Goal: Task Accomplishment & Management: Manage account settings

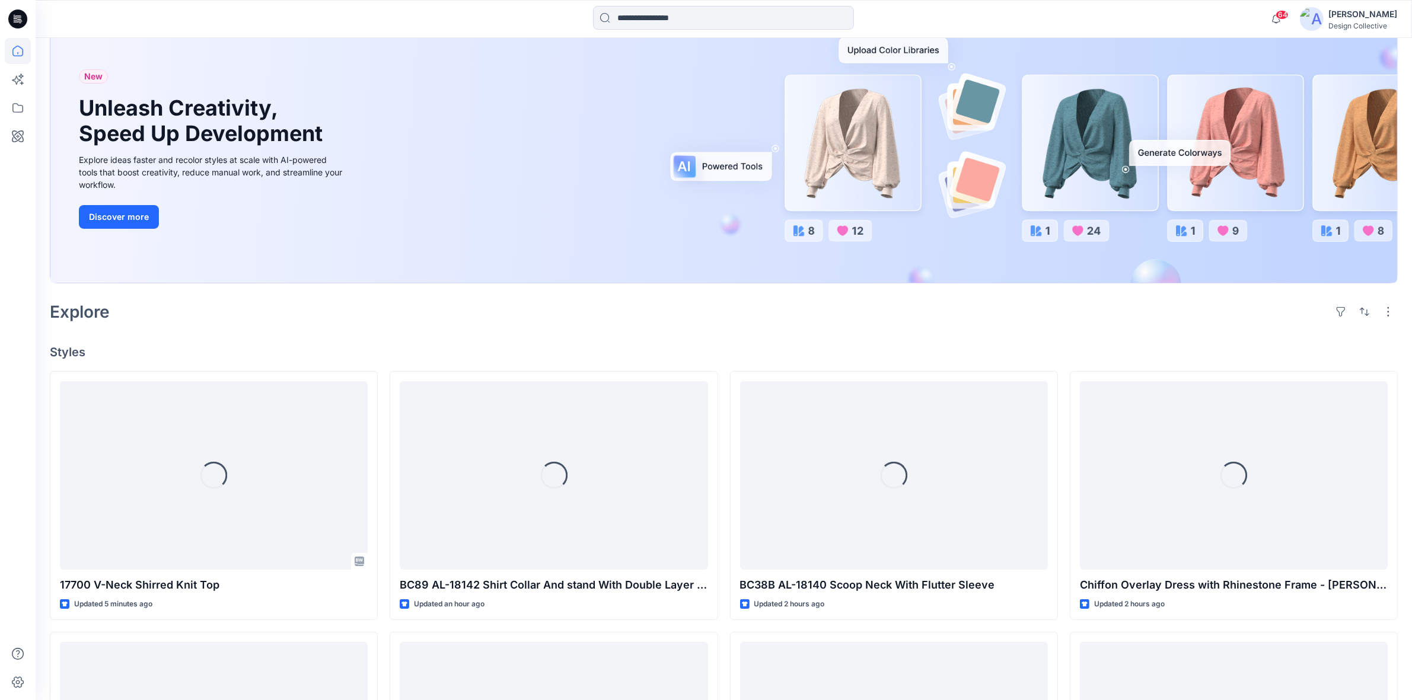
scroll to position [123, 0]
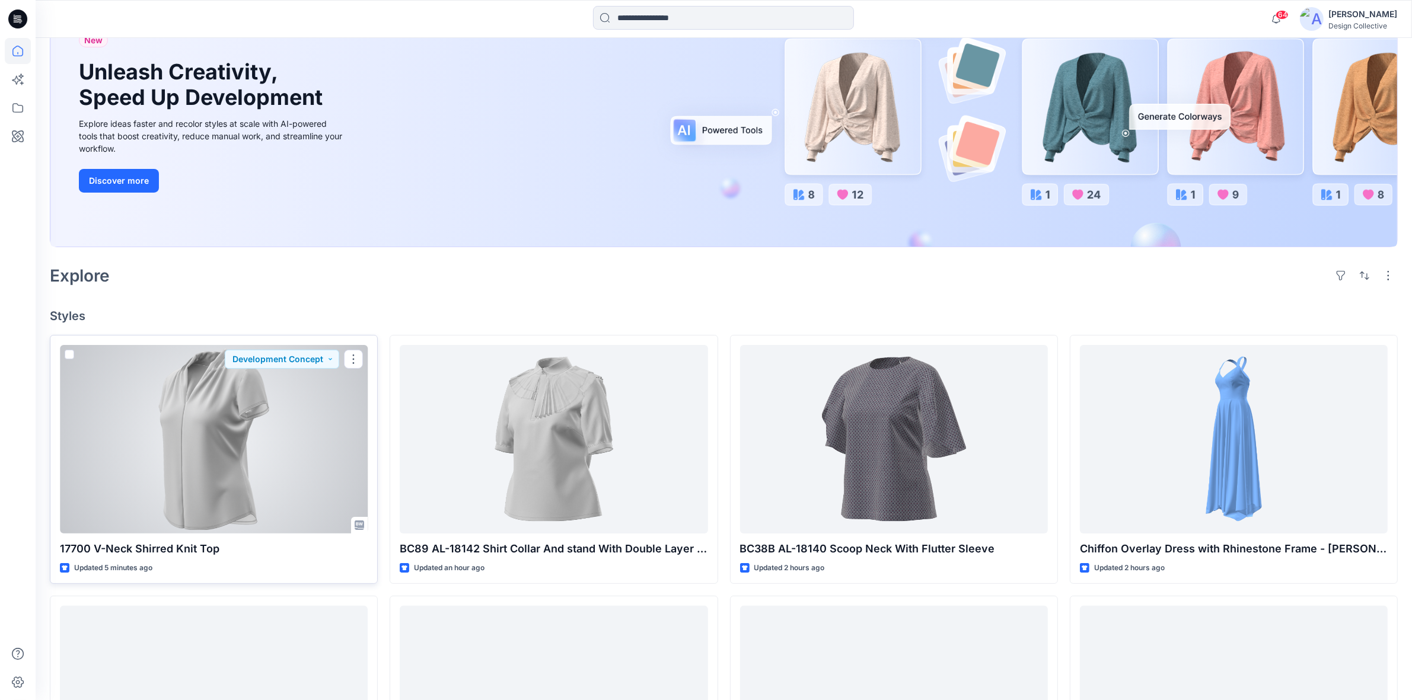
click at [317, 413] on div at bounding box center [214, 439] width 308 height 189
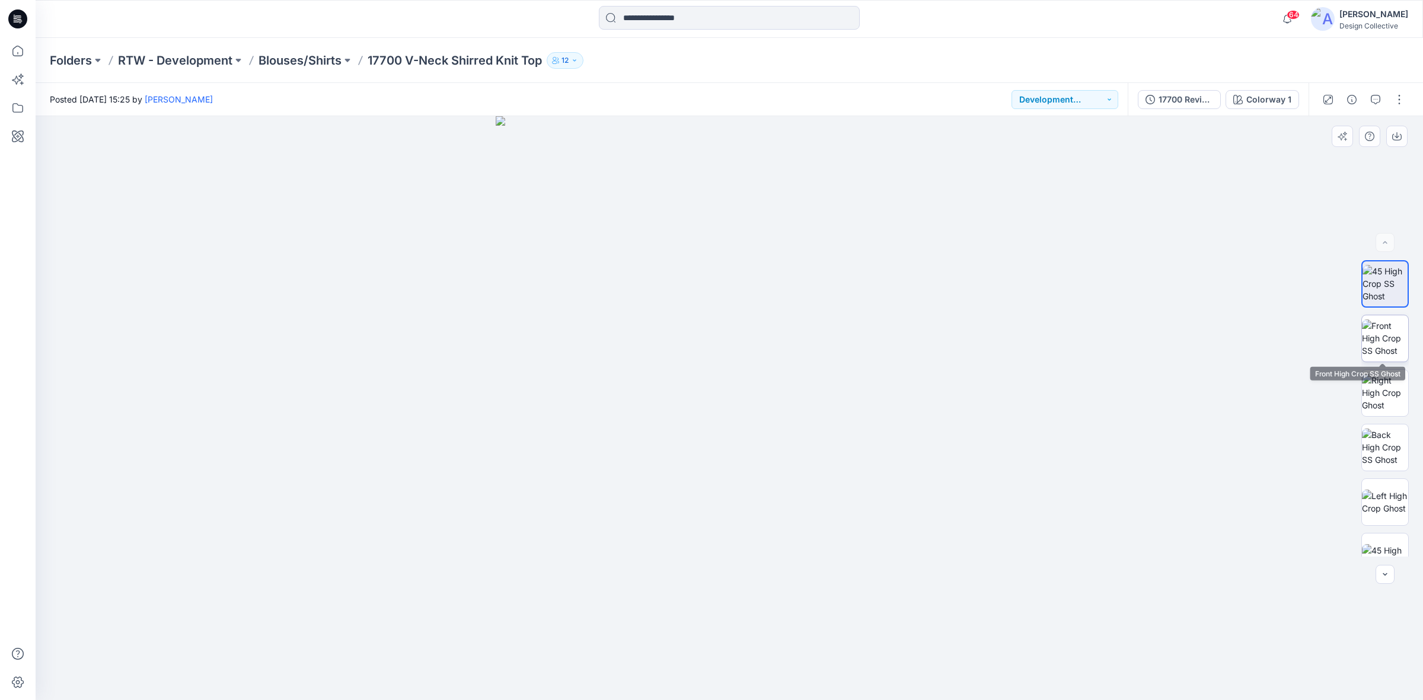
click at [1386, 341] on img at bounding box center [1385, 338] width 46 height 37
click at [1380, 390] on img at bounding box center [1385, 392] width 46 height 37
click at [1386, 455] on img at bounding box center [1385, 447] width 46 height 37
click at [1399, 495] on img at bounding box center [1385, 502] width 46 height 25
click at [1389, 547] on img at bounding box center [1385, 556] width 46 height 25
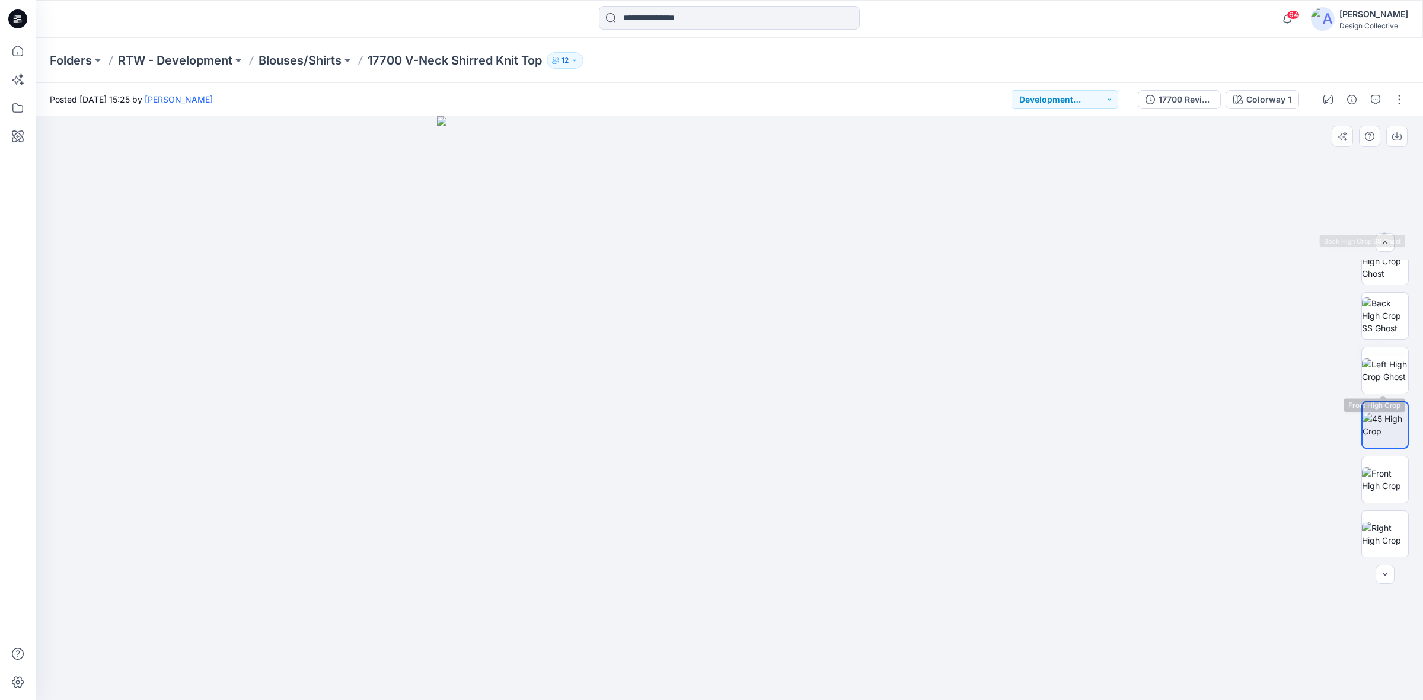
scroll to position [247, 0]
click at [1373, 355] on img at bounding box center [1385, 364] width 46 height 25
click at [1379, 425] on img at bounding box center [1385, 419] width 46 height 25
click at [1386, 467] on img at bounding box center [1385, 473] width 46 height 25
click at [1386, 516] on img at bounding box center [1385, 528] width 46 height 25
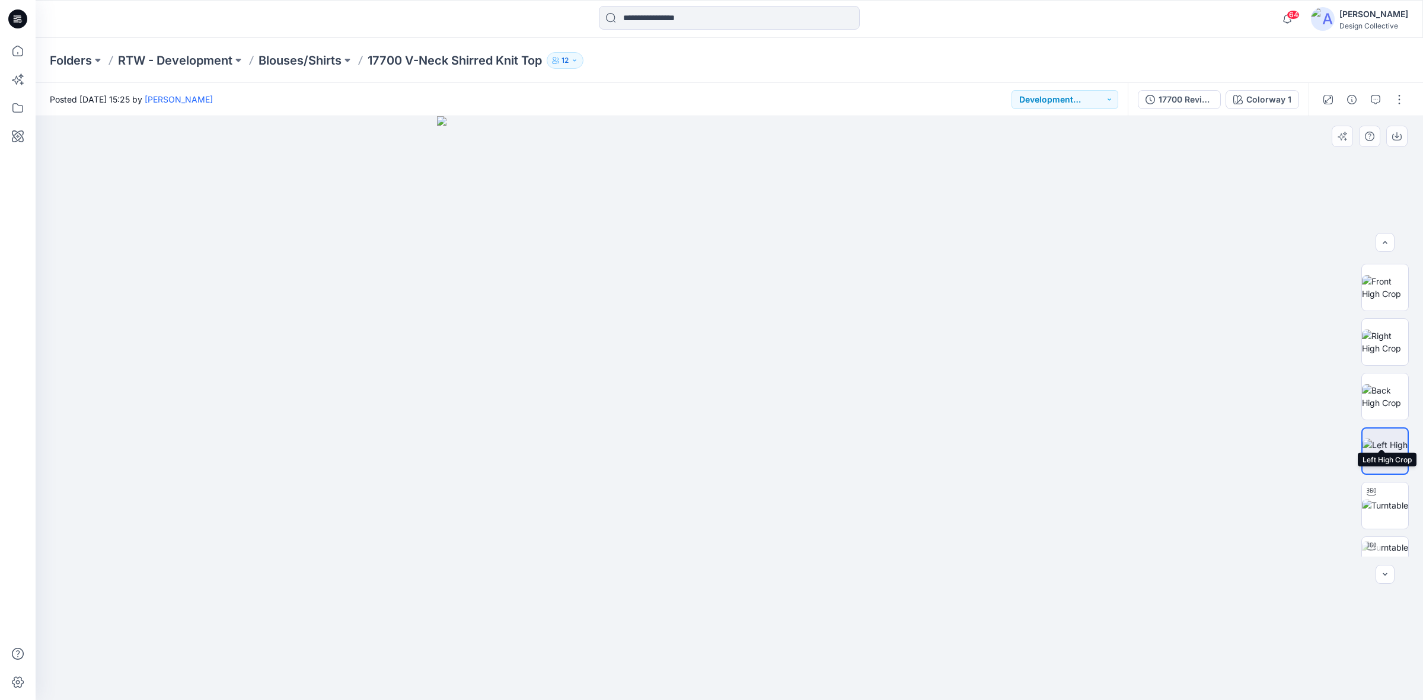
scroll to position [350, 0]
click at [1371, 485] on img at bounding box center [1385, 479] width 46 height 12
drag, startPoint x: 789, startPoint y: 680, endPoint x: 799, endPoint y: 679, distance: 9.6
click at [799, 679] on icon at bounding box center [730, 665] width 359 height 44
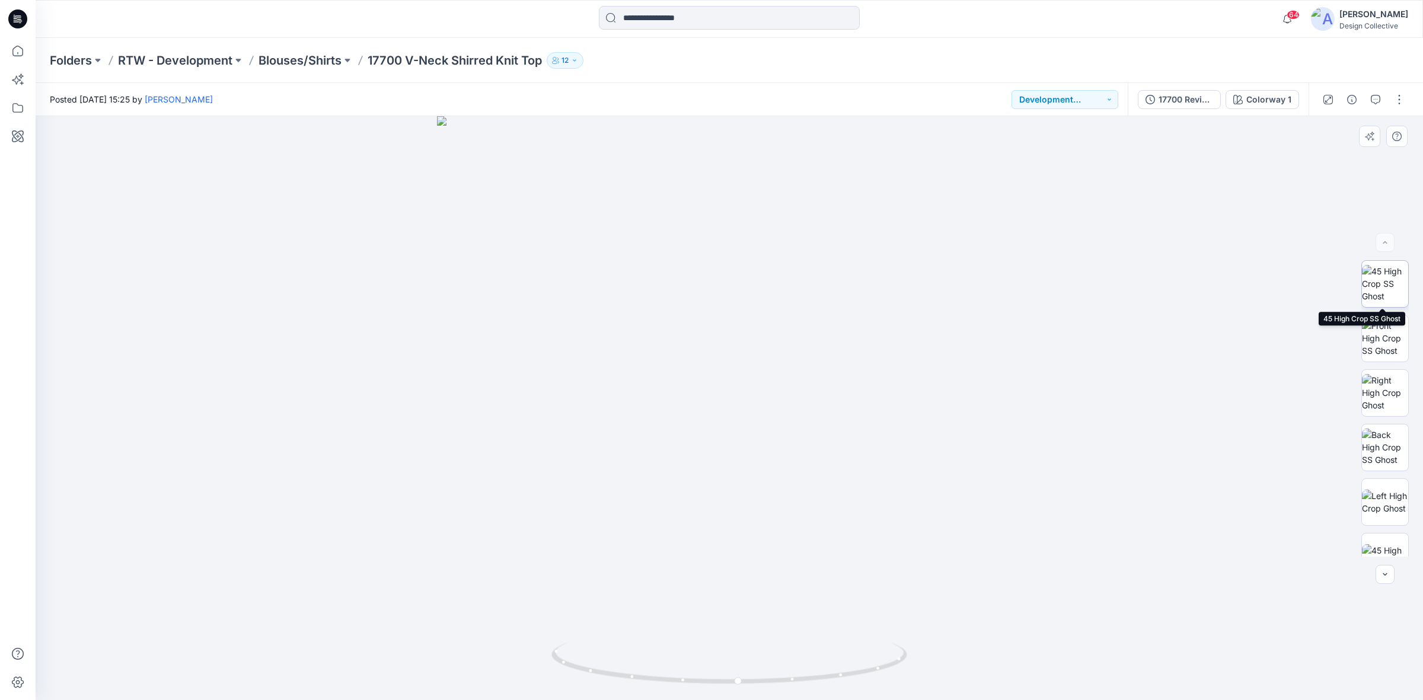
click at [1387, 280] on img at bounding box center [1385, 283] width 46 height 37
click at [1395, 101] on button "button" at bounding box center [1399, 99] width 19 height 19
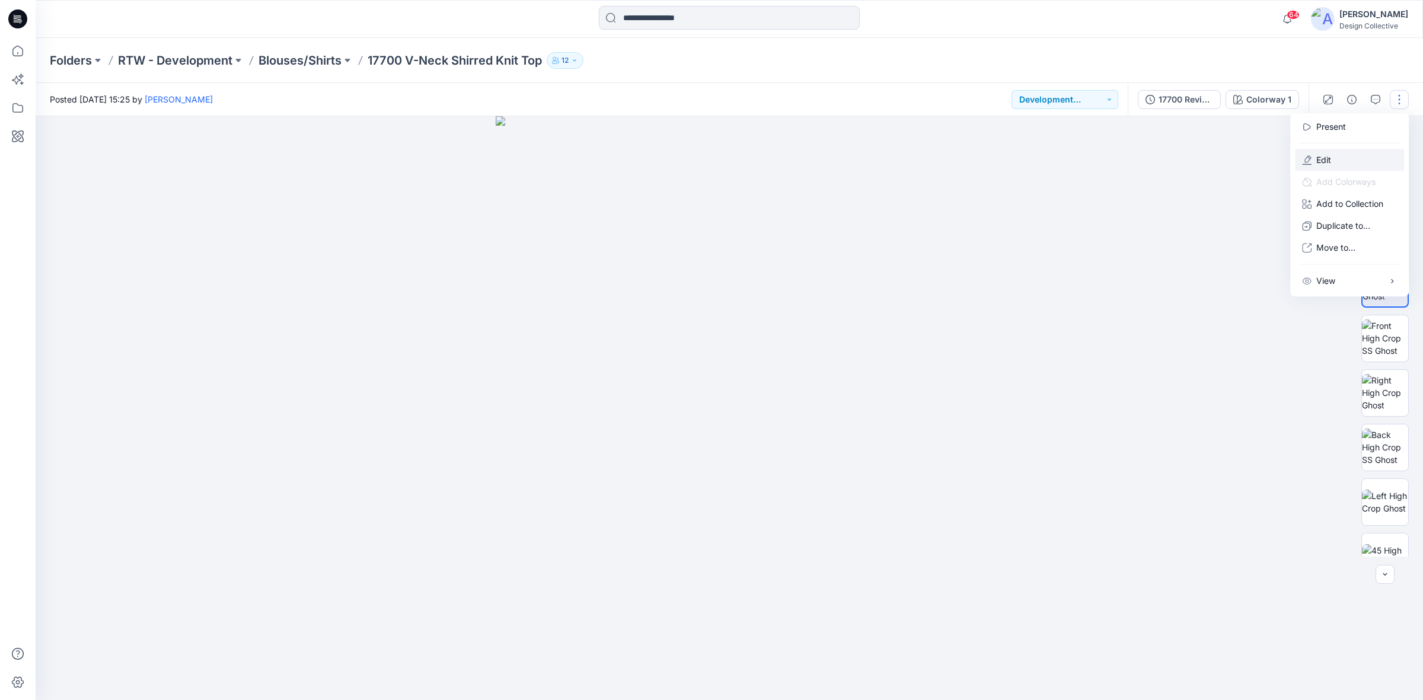
click at [1342, 158] on button "Edit" at bounding box center [1349, 160] width 109 height 22
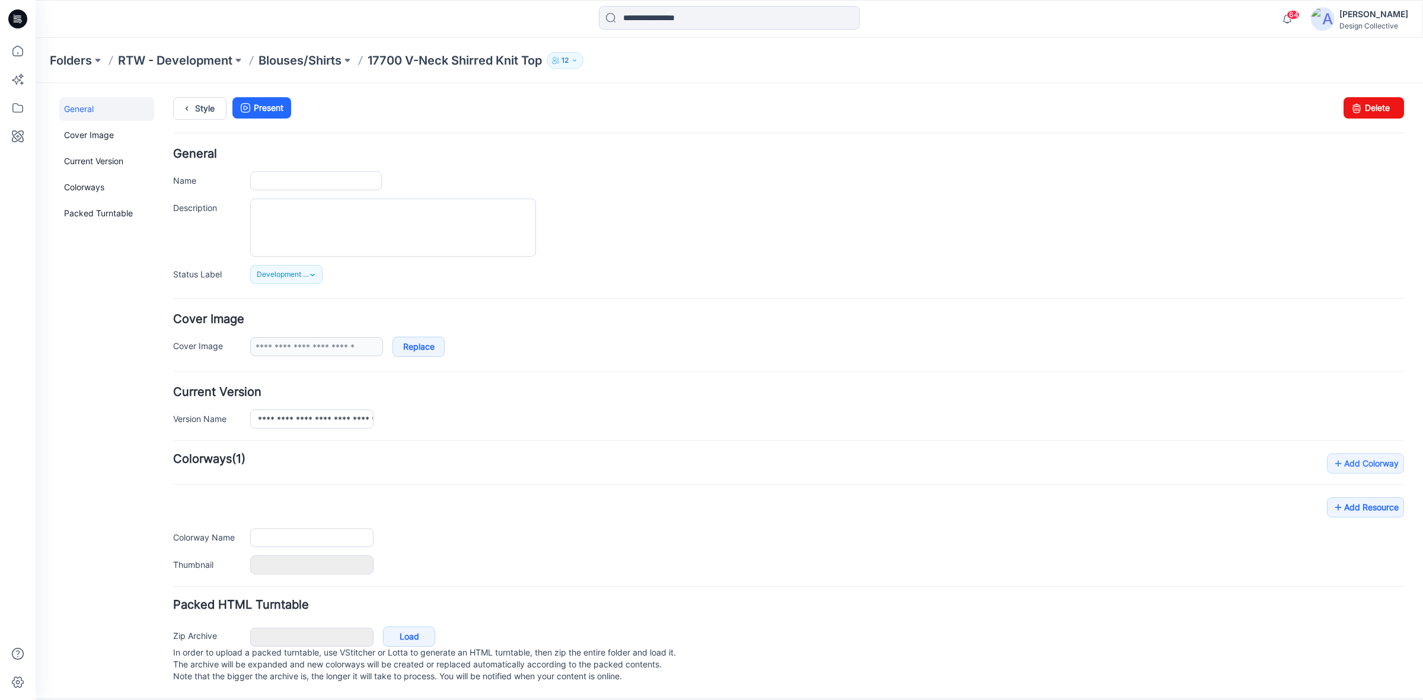
type input "**********"
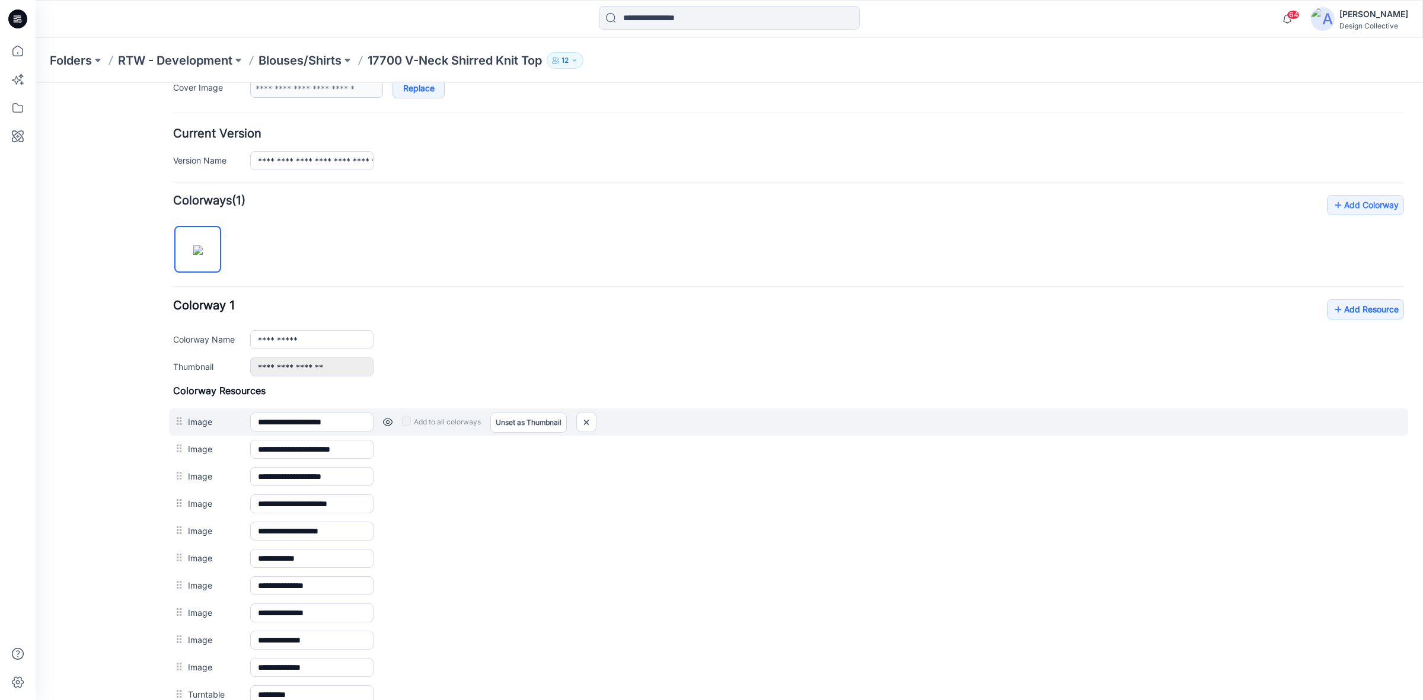
scroll to position [437, 0]
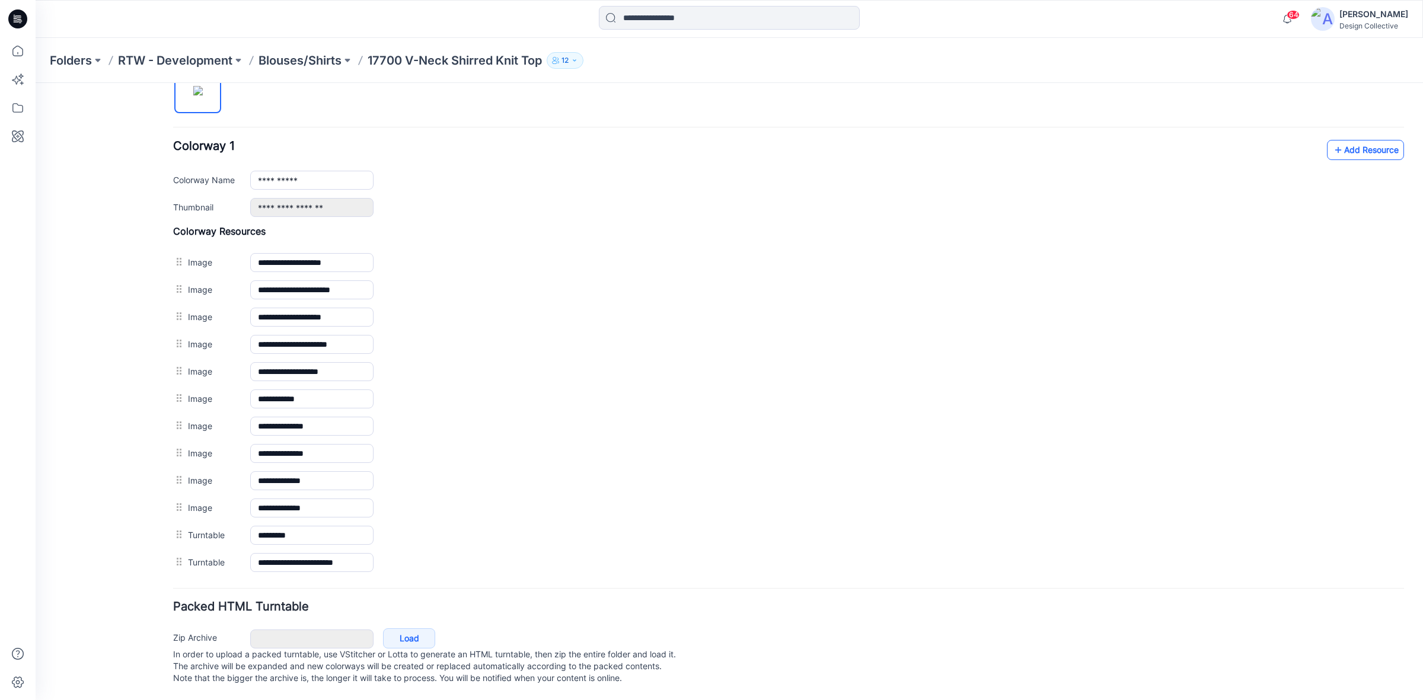
click at [1332, 141] on icon at bounding box center [1338, 150] width 12 height 19
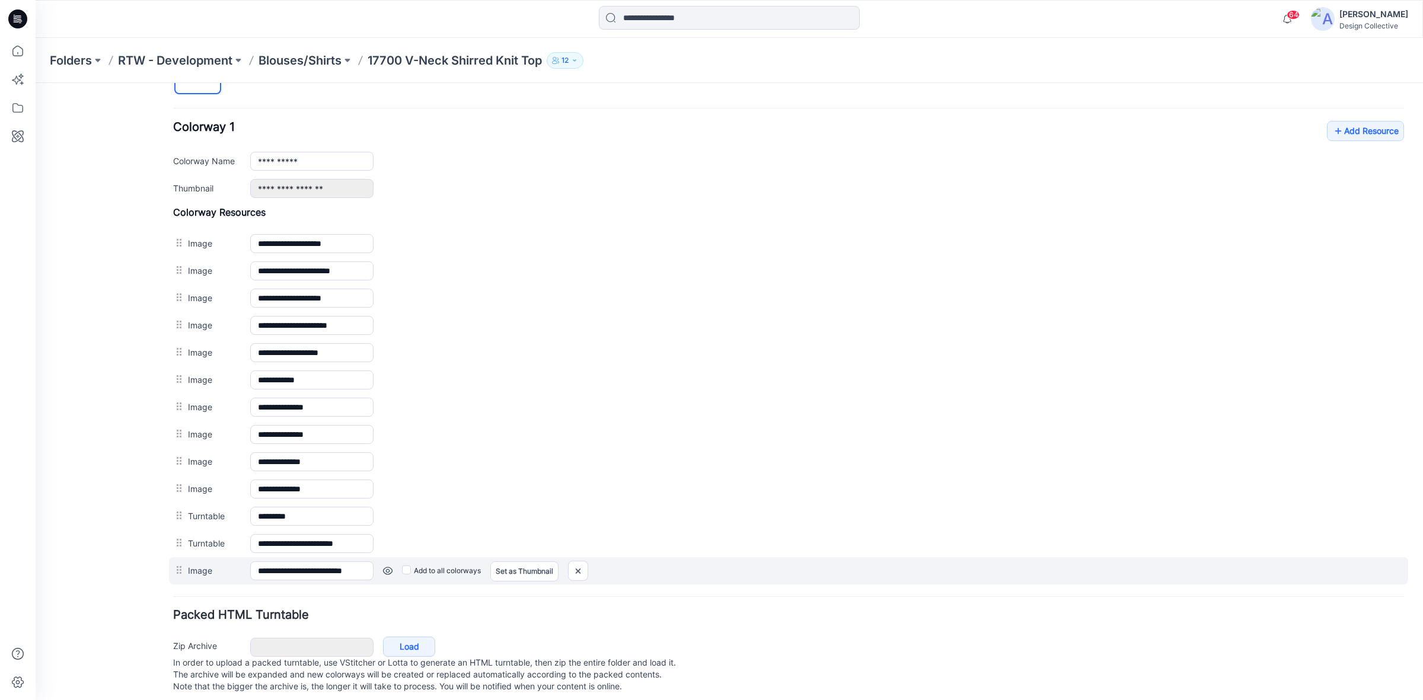
click at [175, 578] on div at bounding box center [180, 570] width 15 height 18
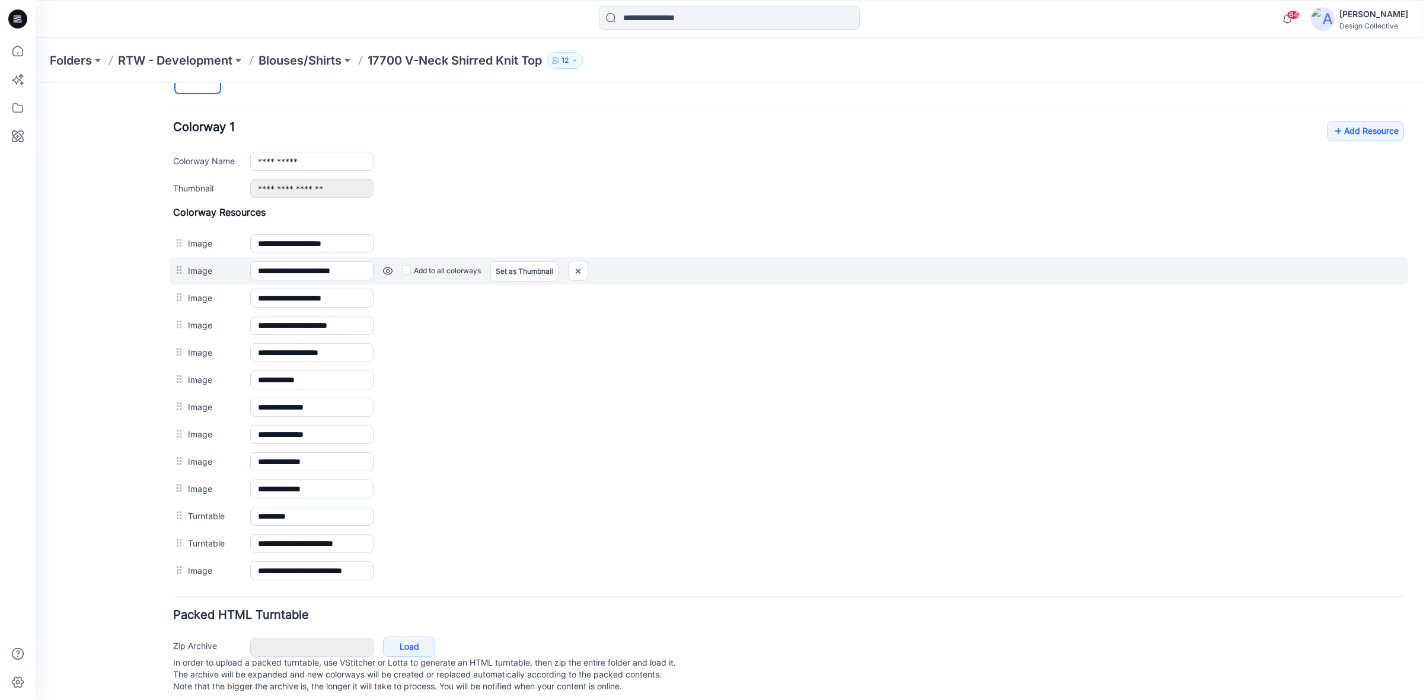
drag, startPoint x: 175, startPoint y: 578, endPoint x: 190, endPoint y: 268, distance: 310.4
click at [190, 268] on div "**********" at bounding box center [788, 395] width 1231 height 378
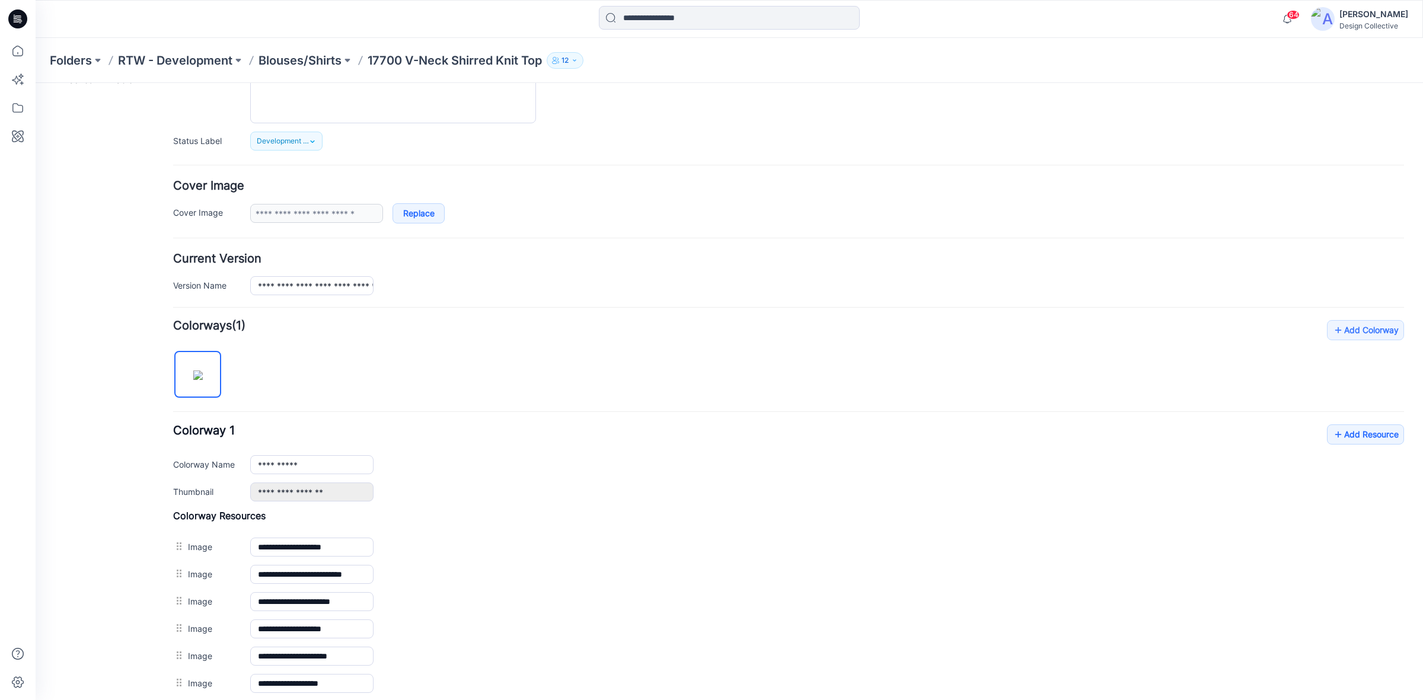
scroll to position [0, 0]
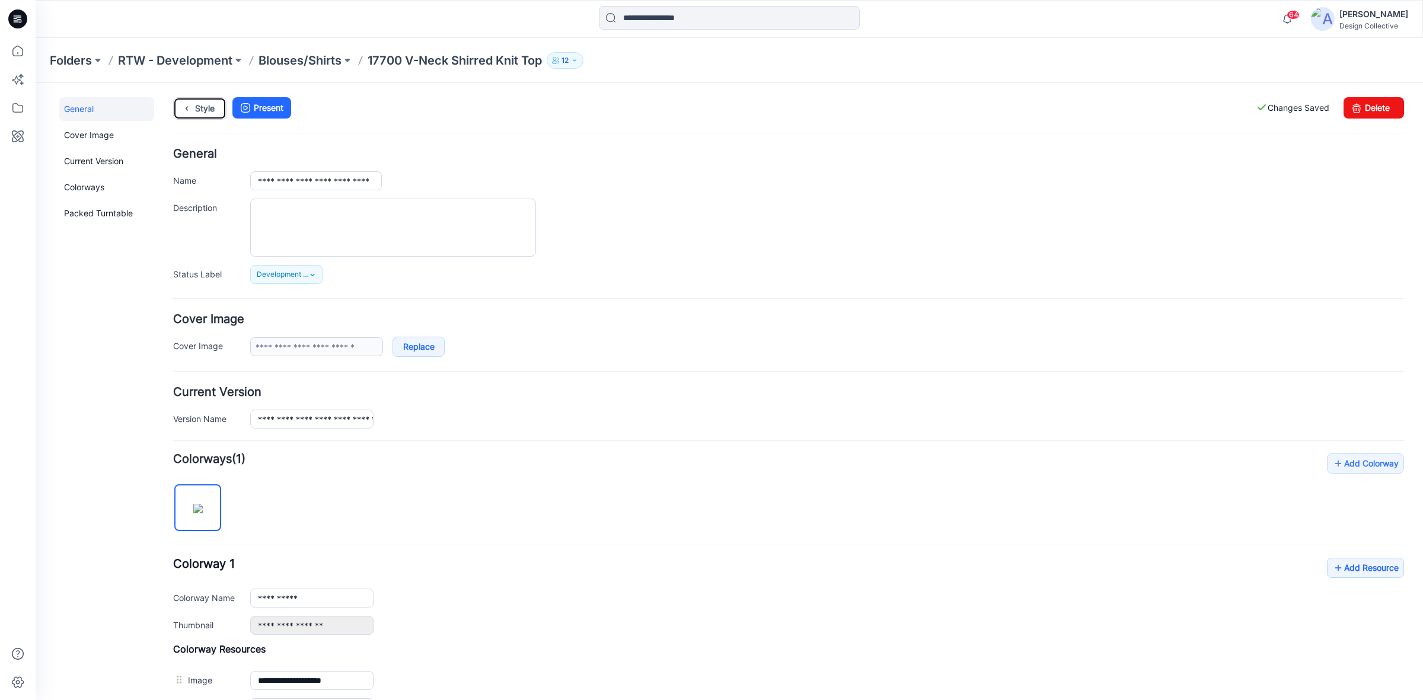
drag, startPoint x: 205, startPoint y: 105, endPoint x: 260, endPoint y: 96, distance: 55.3
click at [205, 105] on link "Style" at bounding box center [199, 108] width 53 height 23
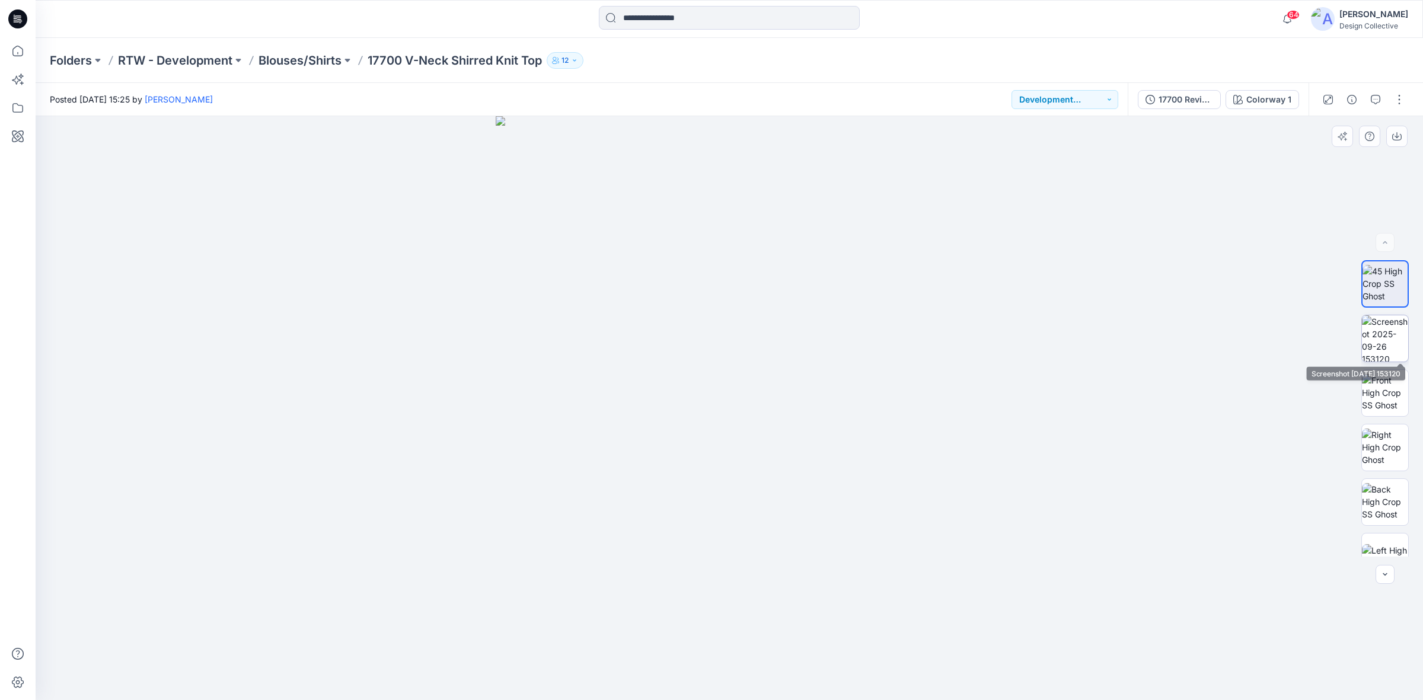
click at [1387, 345] on img at bounding box center [1385, 338] width 46 height 46
click at [1396, 390] on img at bounding box center [1385, 392] width 46 height 37
click at [24, 111] on icon at bounding box center [18, 108] width 26 height 26
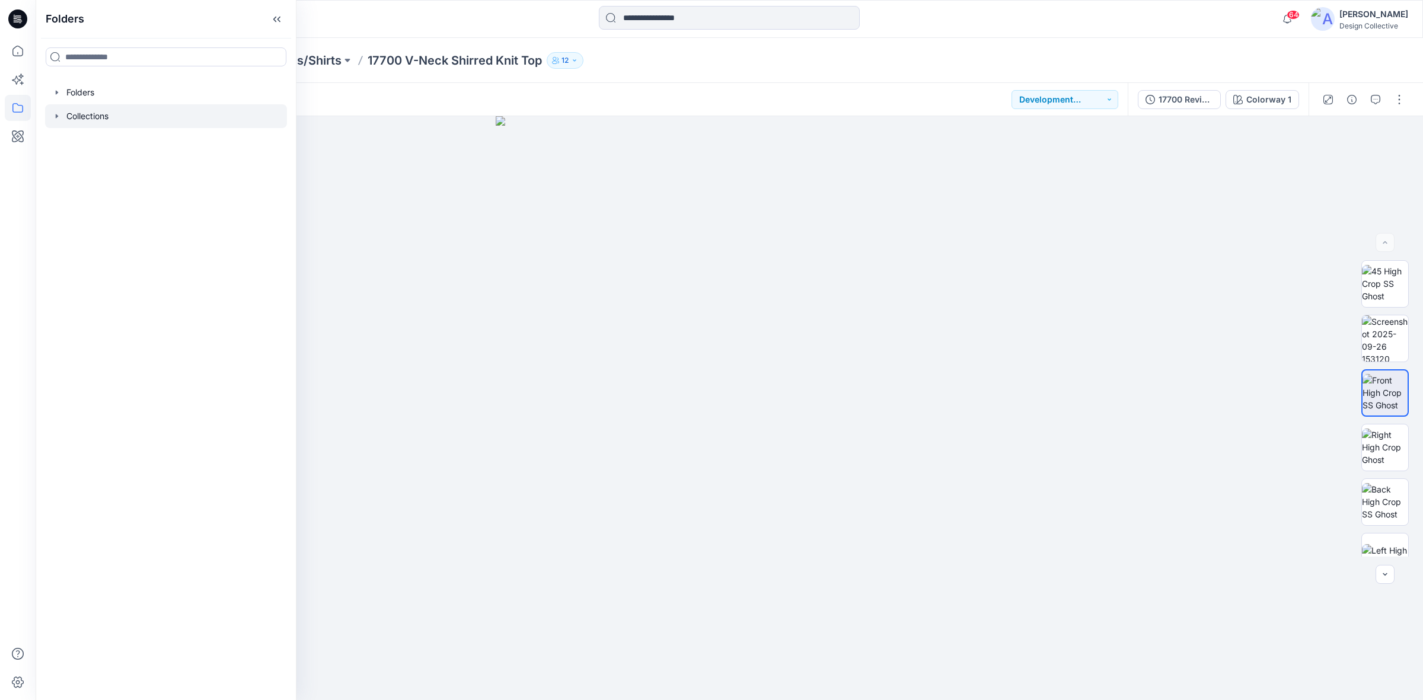
click at [62, 117] on div at bounding box center [166, 116] width 242 height 24
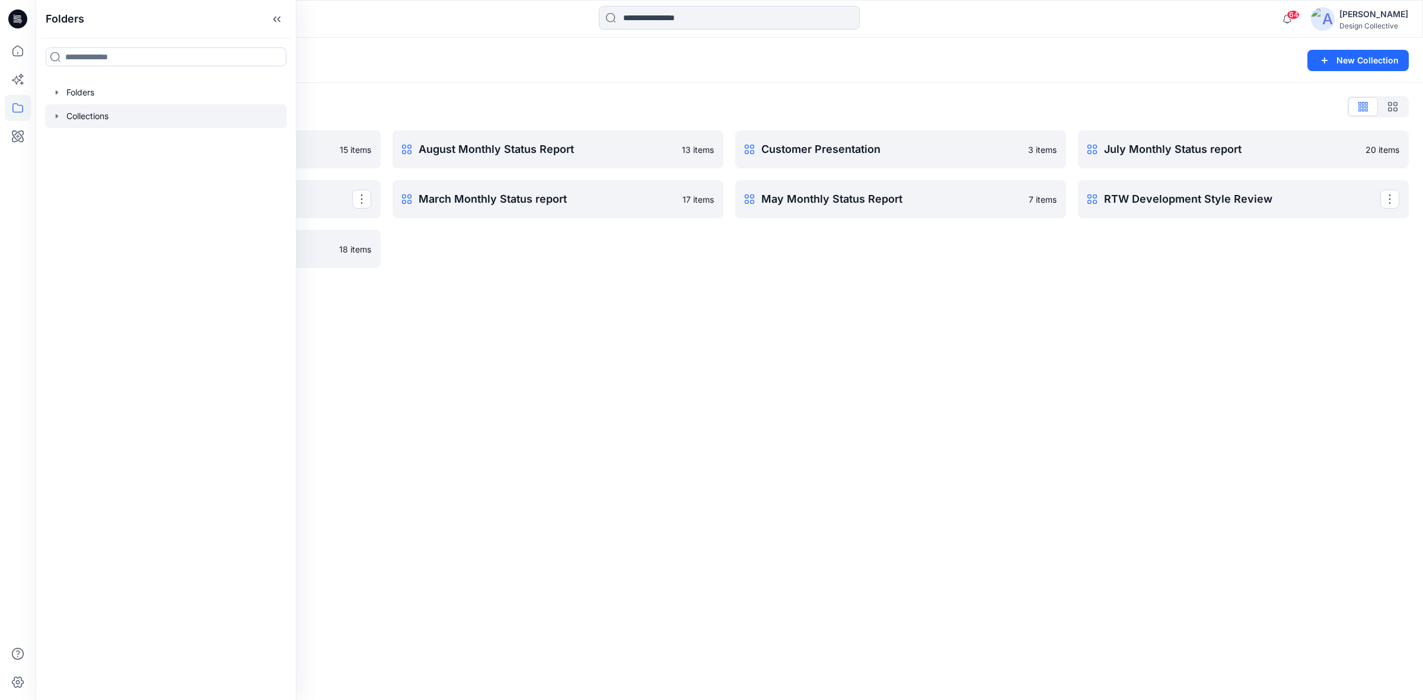
click at [1196, 205] on p "RTW Development Style Review" at bounding box center [1242, 199] width 276 height 17
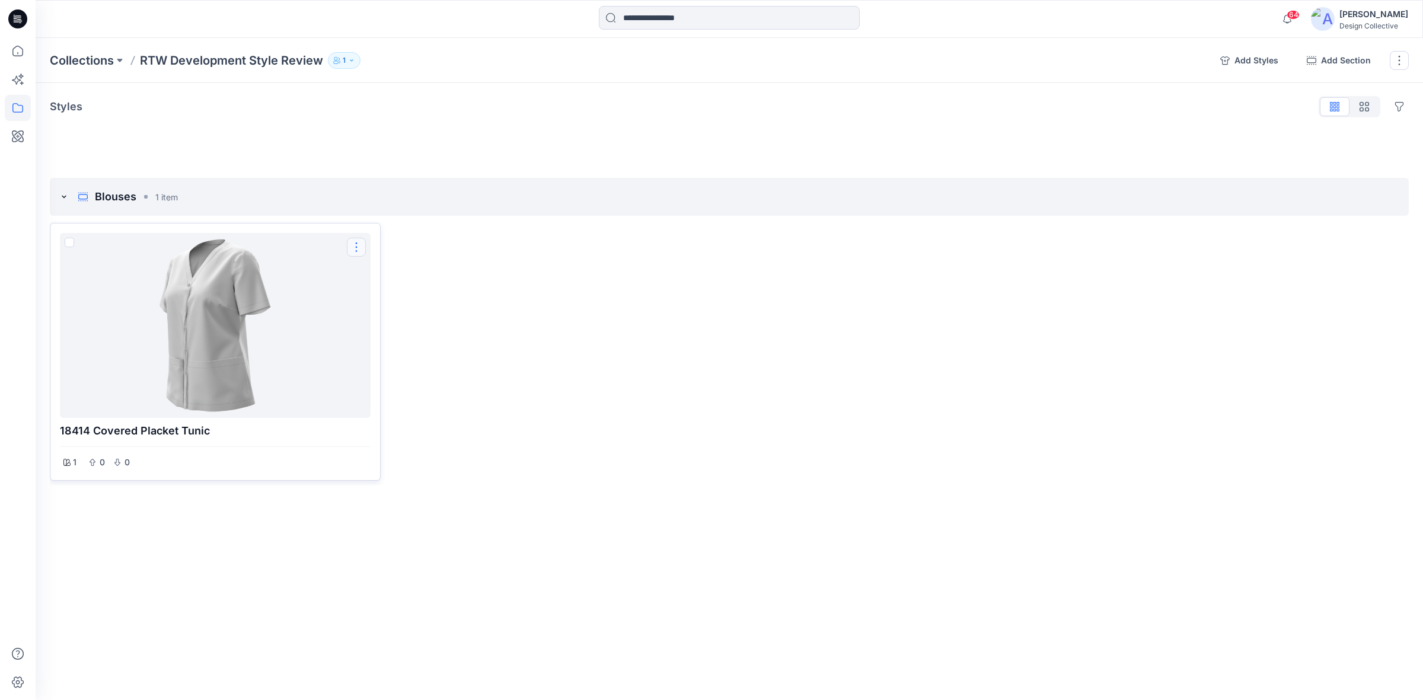
click at [360, 245] on button "Options" at bounding box center [356, 247] width 19 height 19
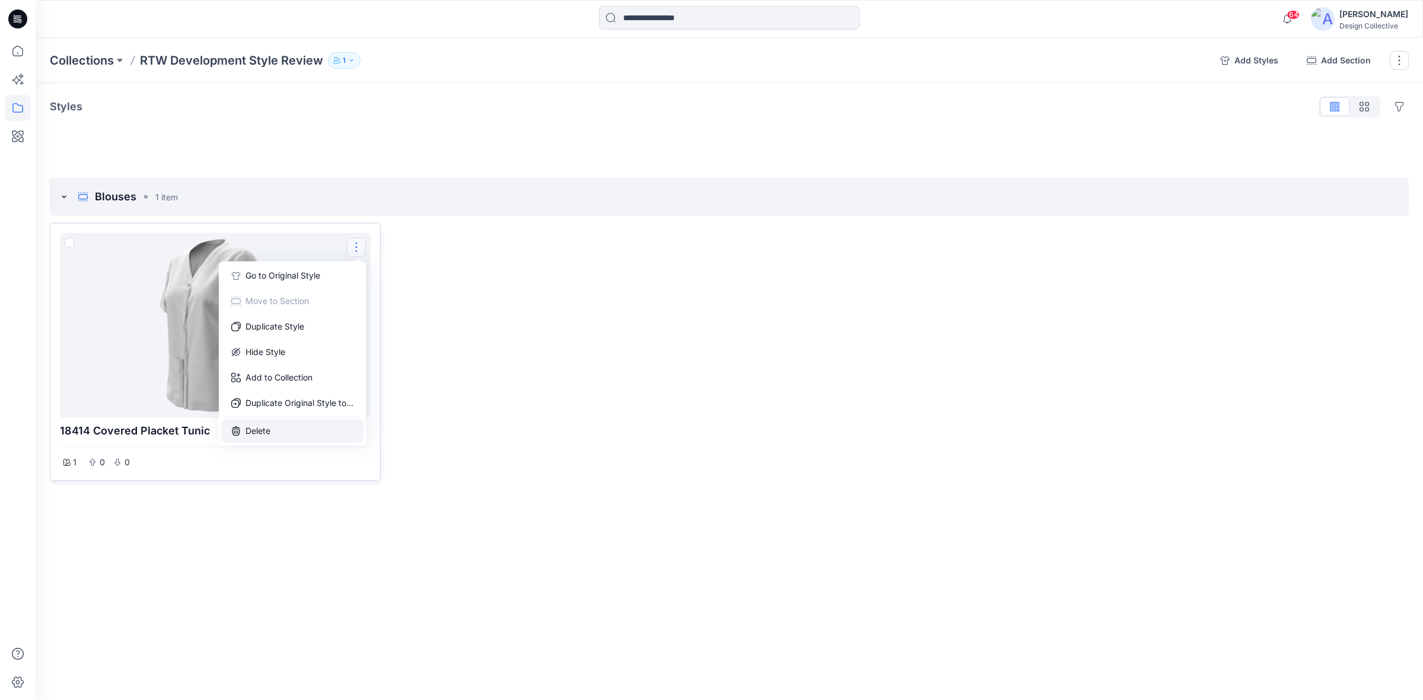
click at [271, 428] on button "Delete" at bounding box center [292, 431] width 142 height 24
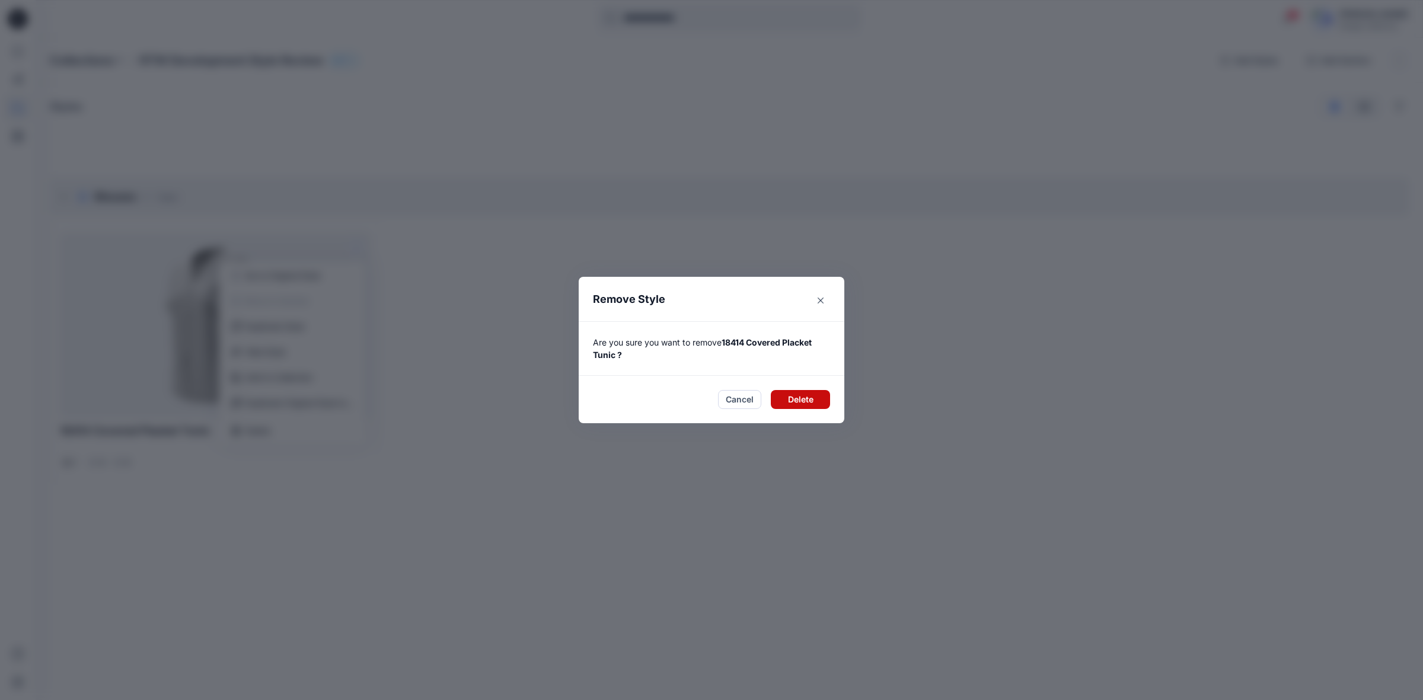
click at [796, 396] on button "Delete" at bounding box center [800, 399] width 59 height 19
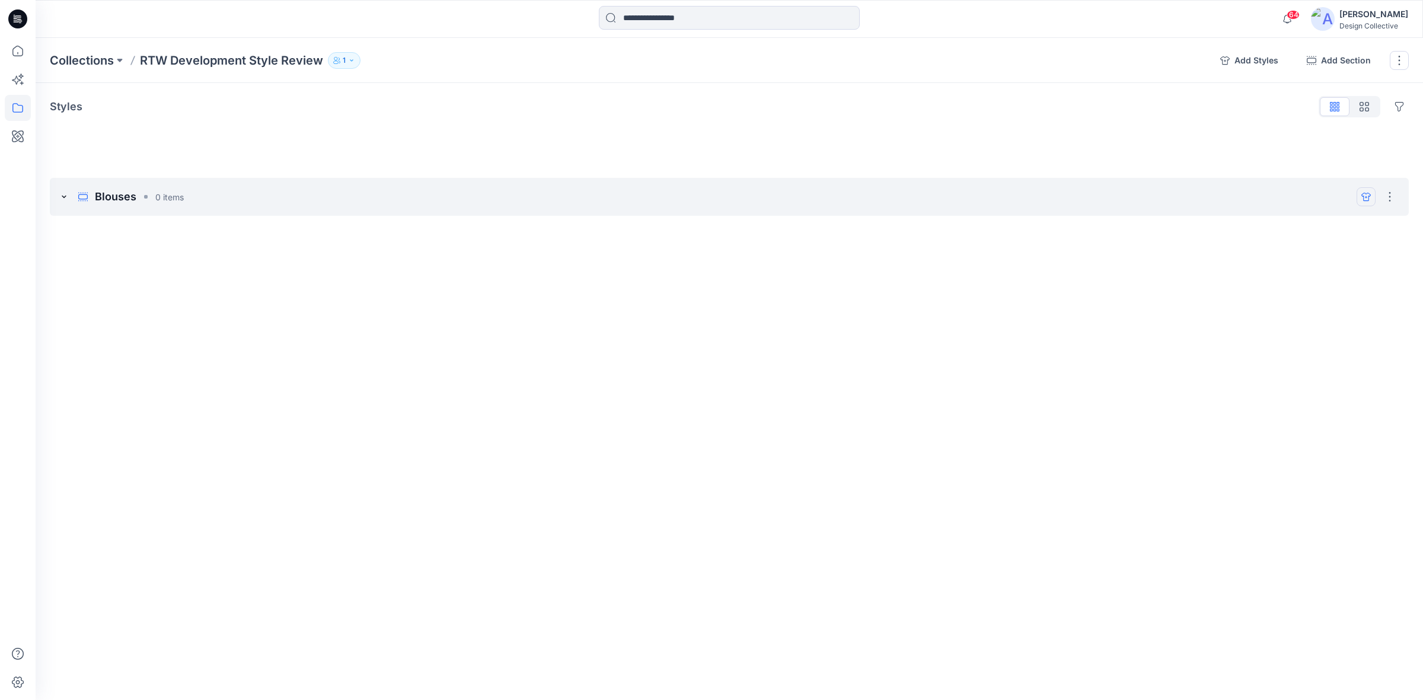
click at [1358, 197] on button "add styles" at bounding box center [1366, 196] width 19 height 19
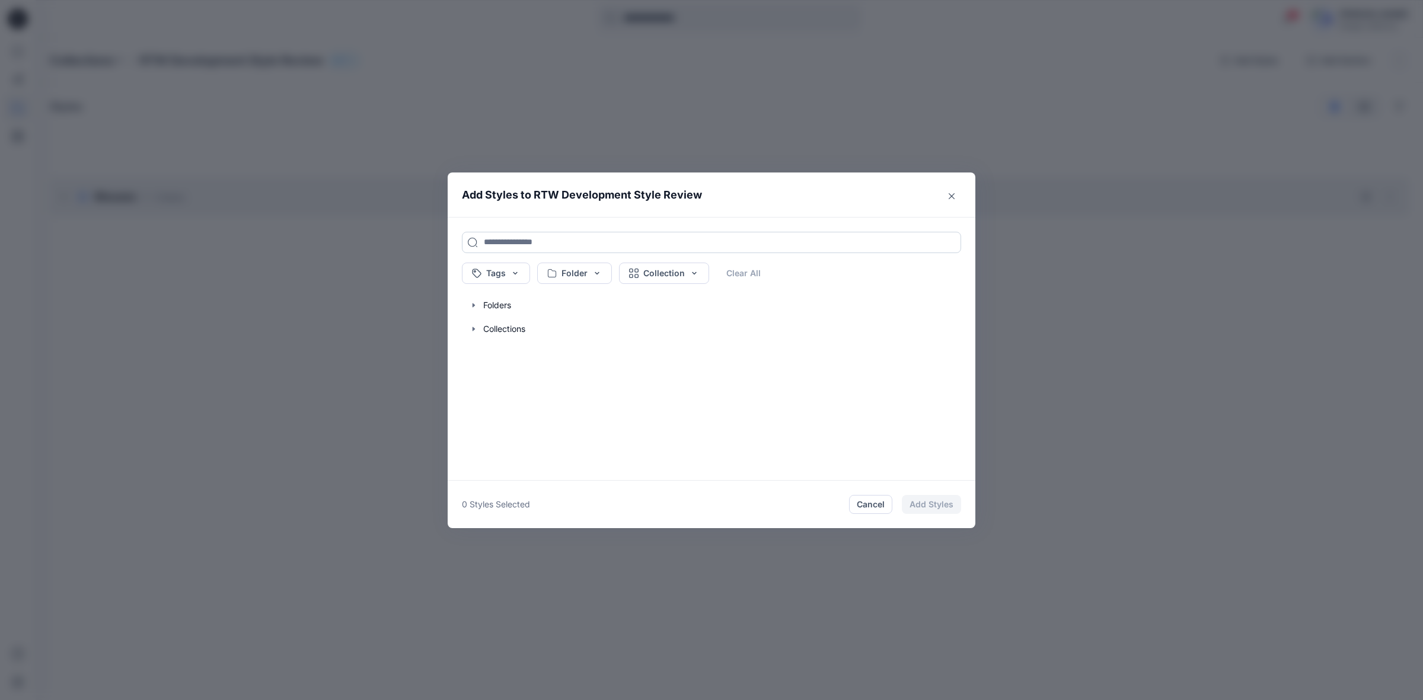
click at [529, 232] on input at bounding box center [711, 242] width 499 height 21
type input "*****"
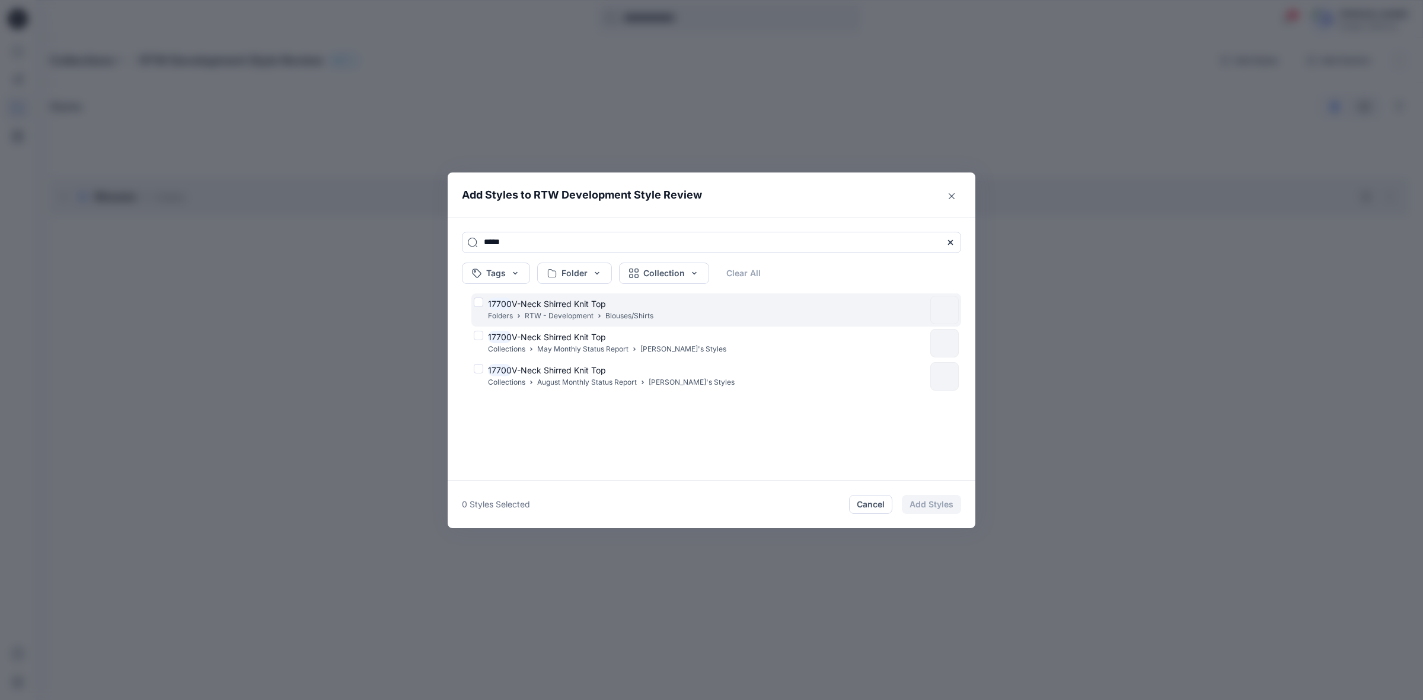
click at [504, 312] on p "Folders" at bounding box center [500, 316] width 25 height 12
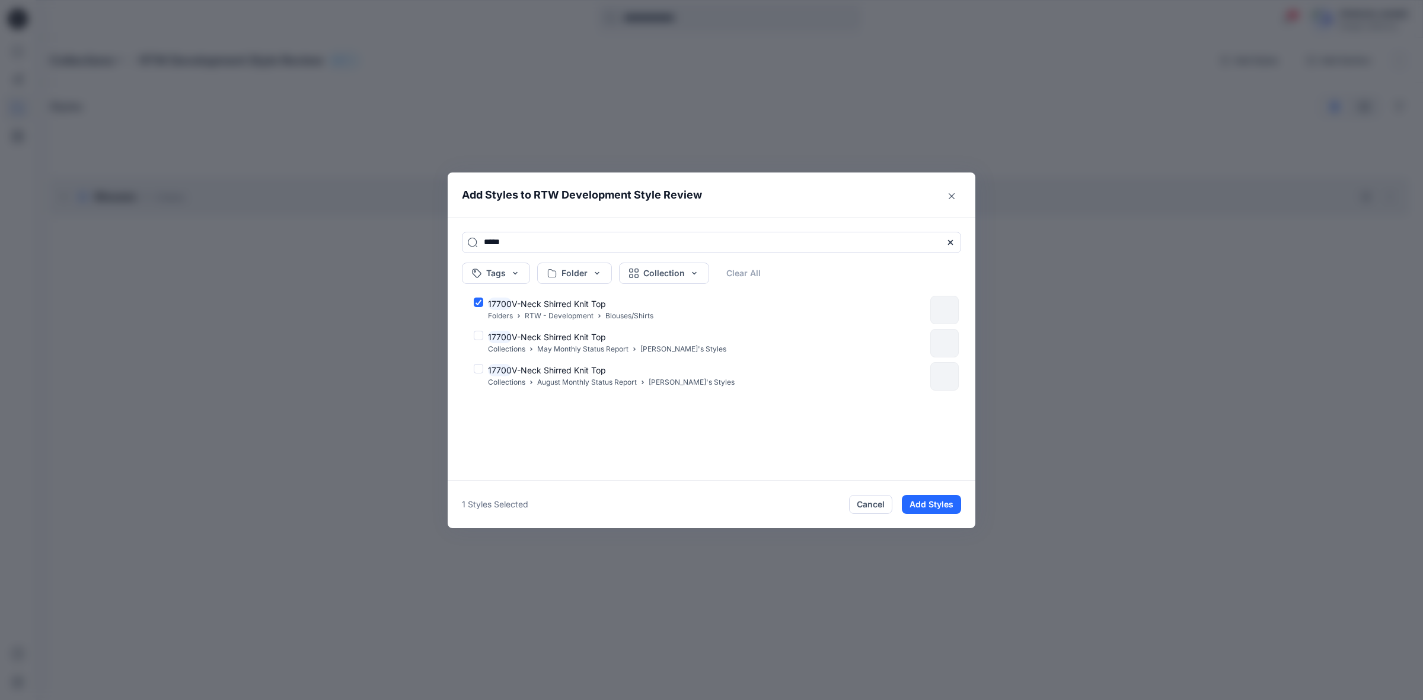
click at [899, 499] on div "Cancel Add Styles" at bounding box center [905, 504] width 112 height 19
click at [914, 502] on button "Add Styles" at bounding box center [931, 504] width 59 height 19
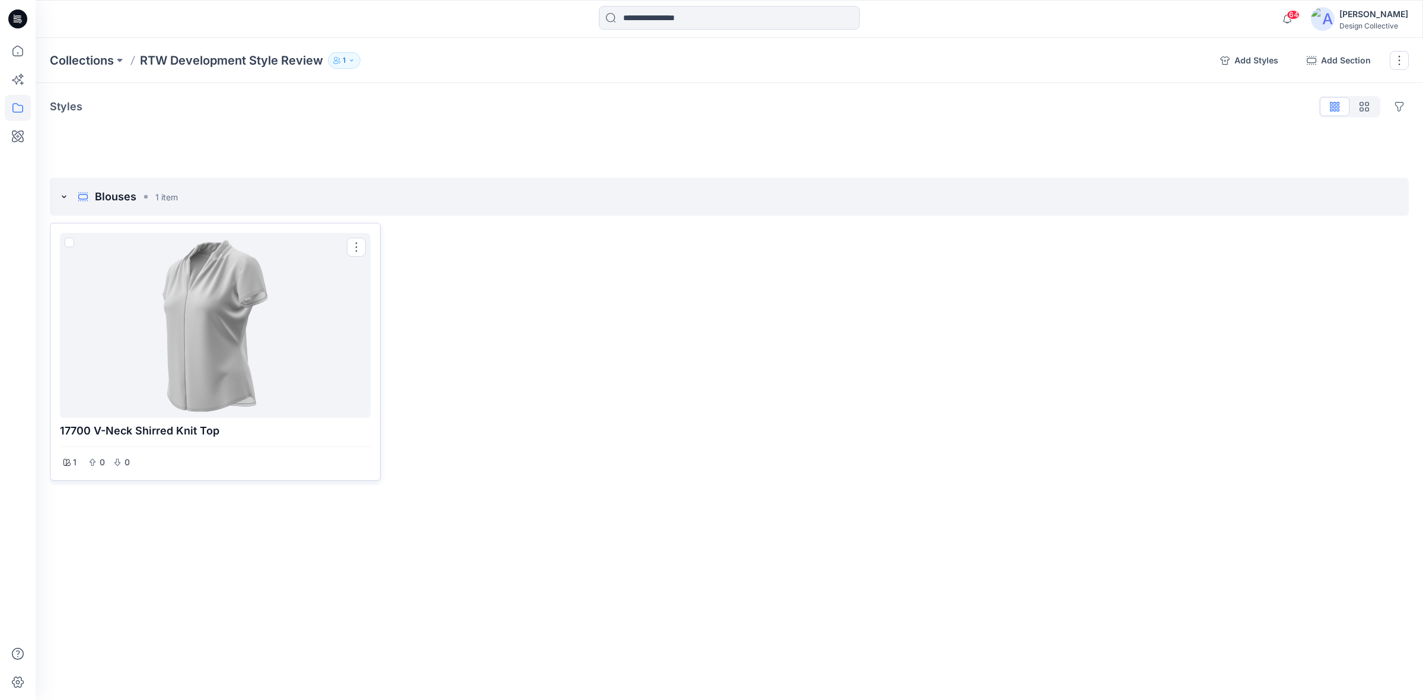
click at [286, 318] on div at bounding box center [215, 325] width 301 height 175
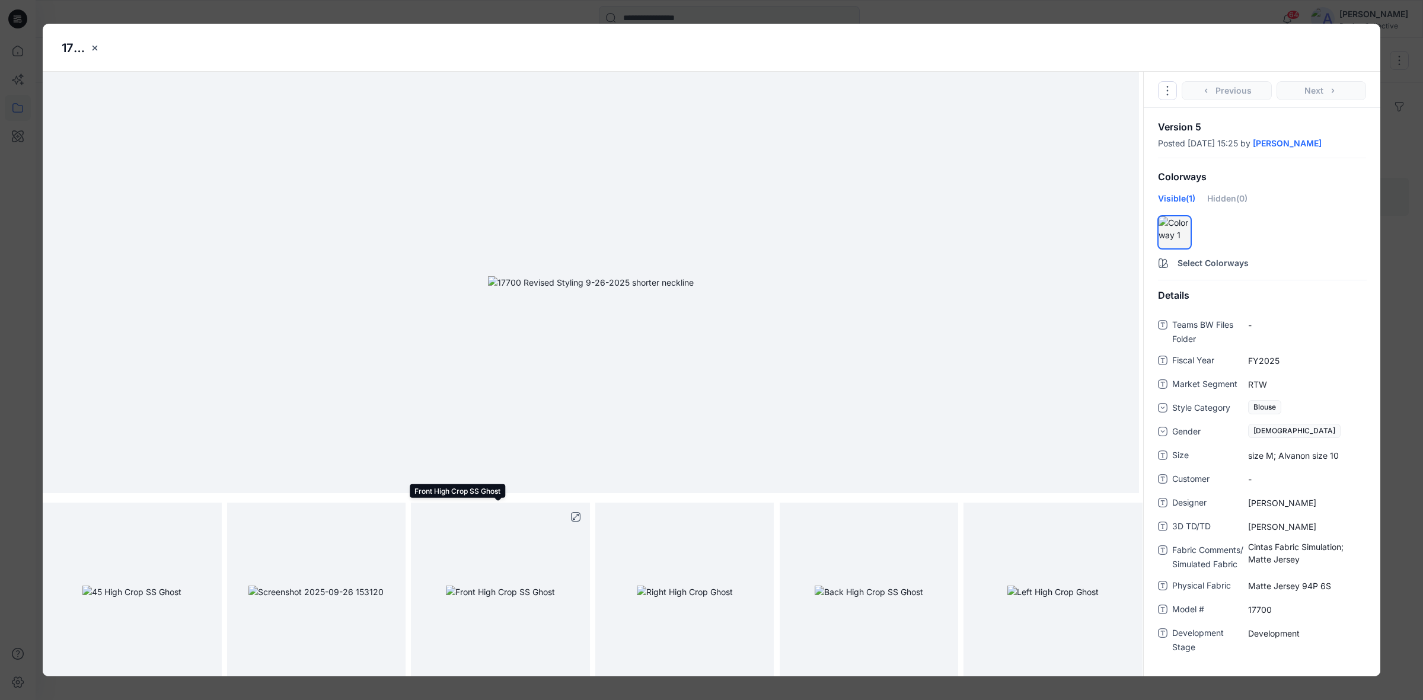
click at [508, 586] on img at bounding box center [500, 592] width 109 height 12
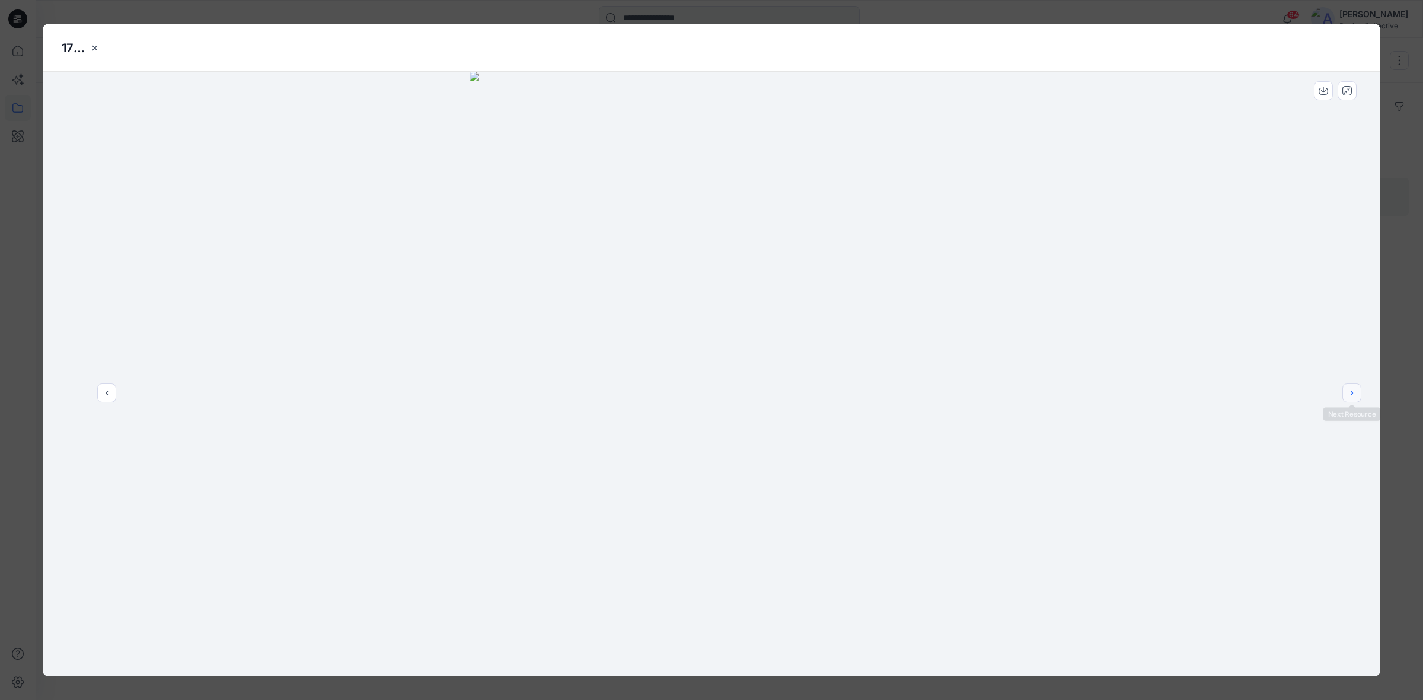
click at [1343, 401] on button "next" at bounding box center [1351, 393] width 19 height 19
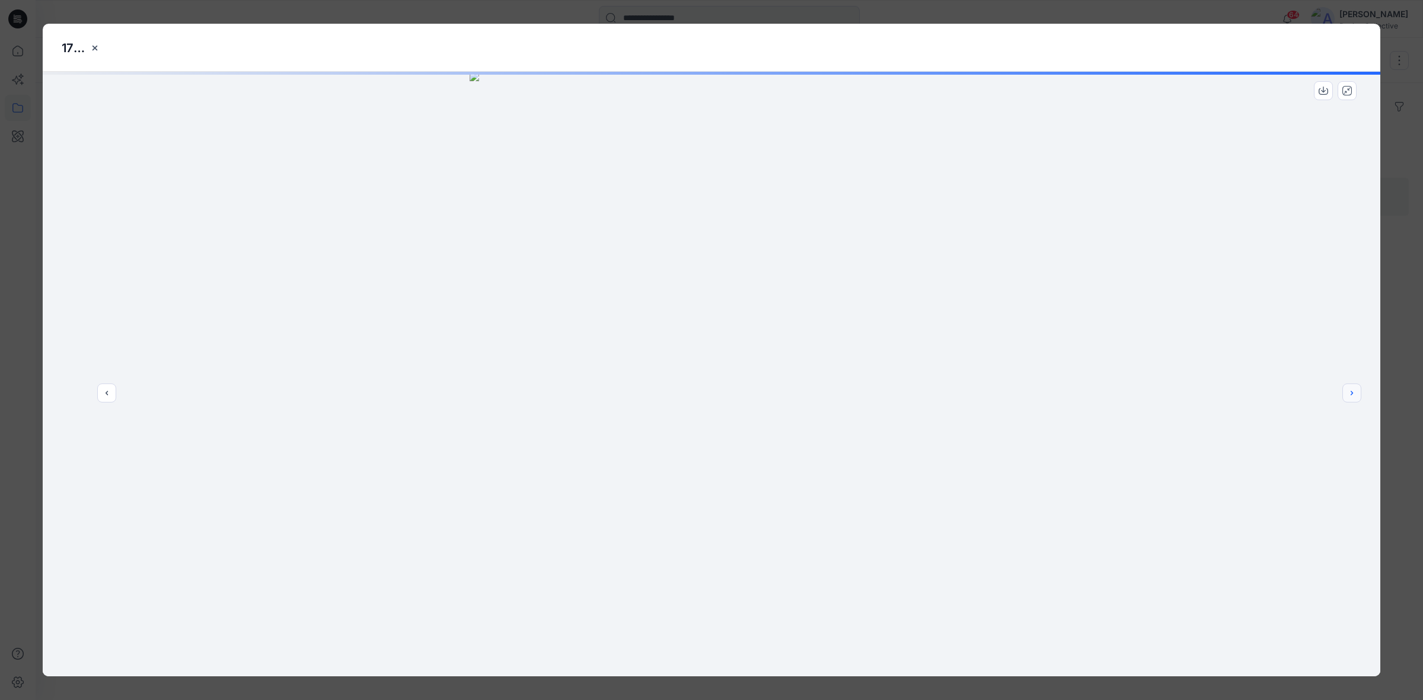
click at [1347, 401] on button "next" at bounding box center [1351, 393] width 19 height 19
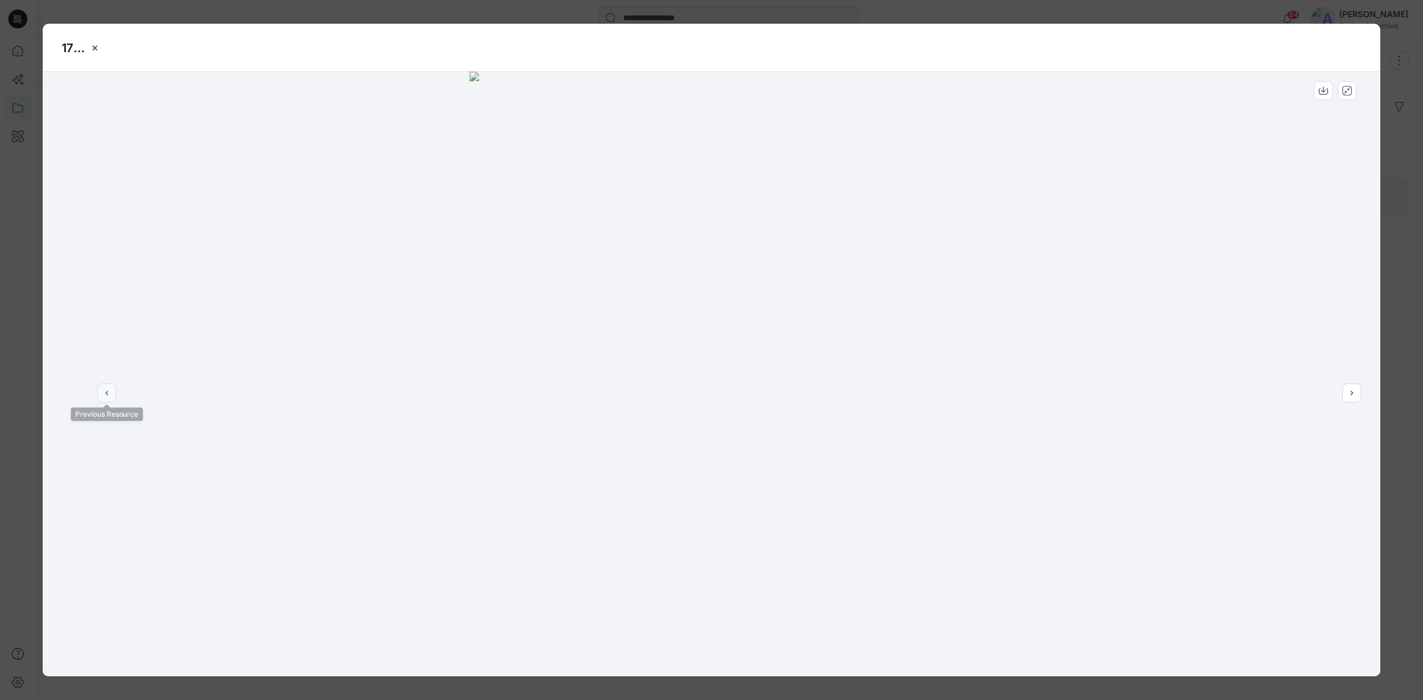
click at [97, 395] on button "previous" at bounding box center [106, 393] width 19 height 19
click at [104, 394] on icon "previous" at bounding box center [106, 392] width 9 height 9
click at [1350, 395] on icon "next" at bounding box center [1351, 392] width 9 height 9
click at [1348, 393] on icon "next" at bounding box center [1351, 392] width 9 height 9
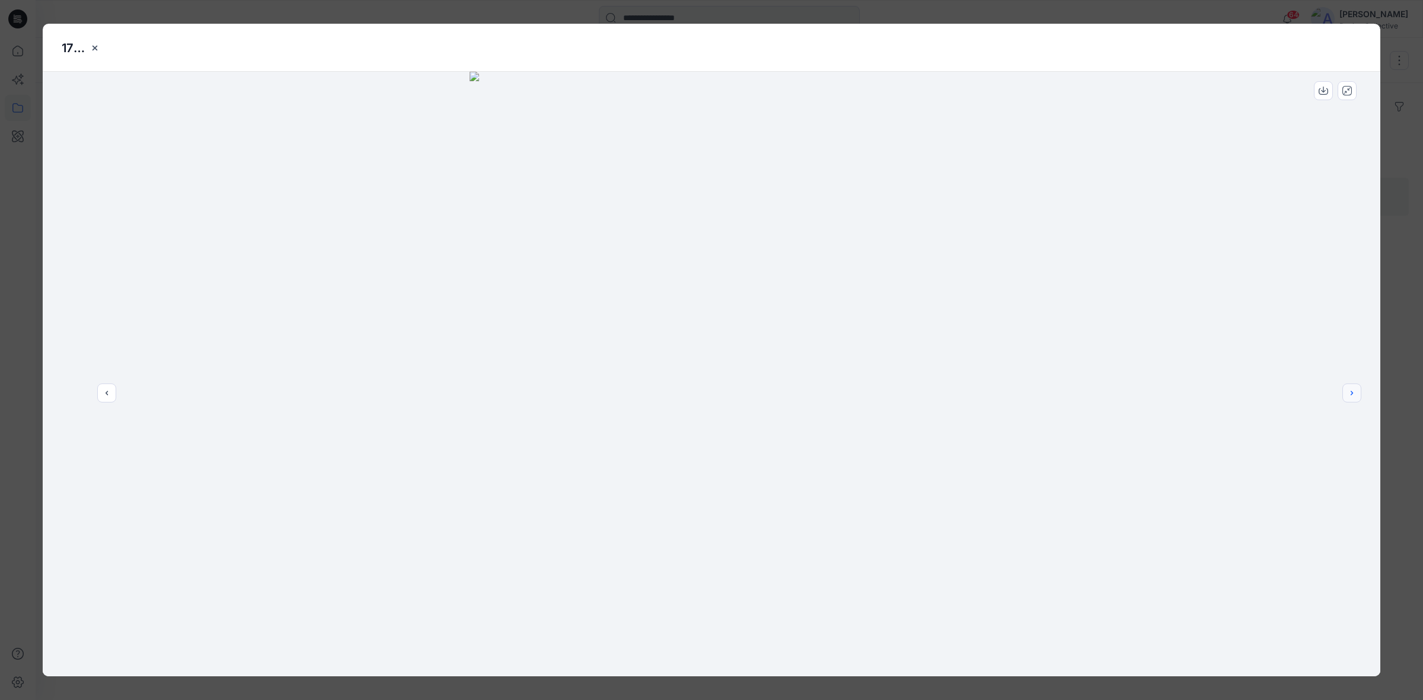
click at [1348, 393] on icon "next" at bounding box center [1351, 392] width 9 height 9
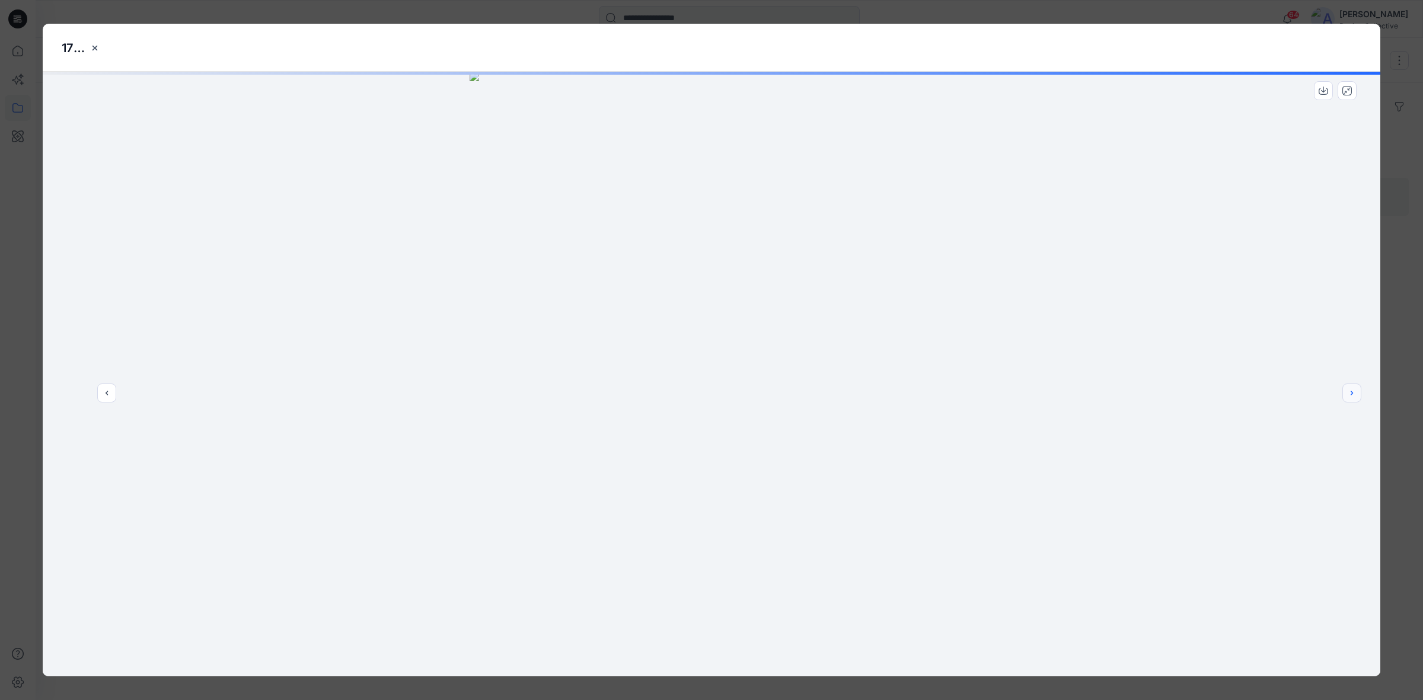
click at [1348, 393] on icon "next" at bounding box center [1351, 392] width 9 height 9
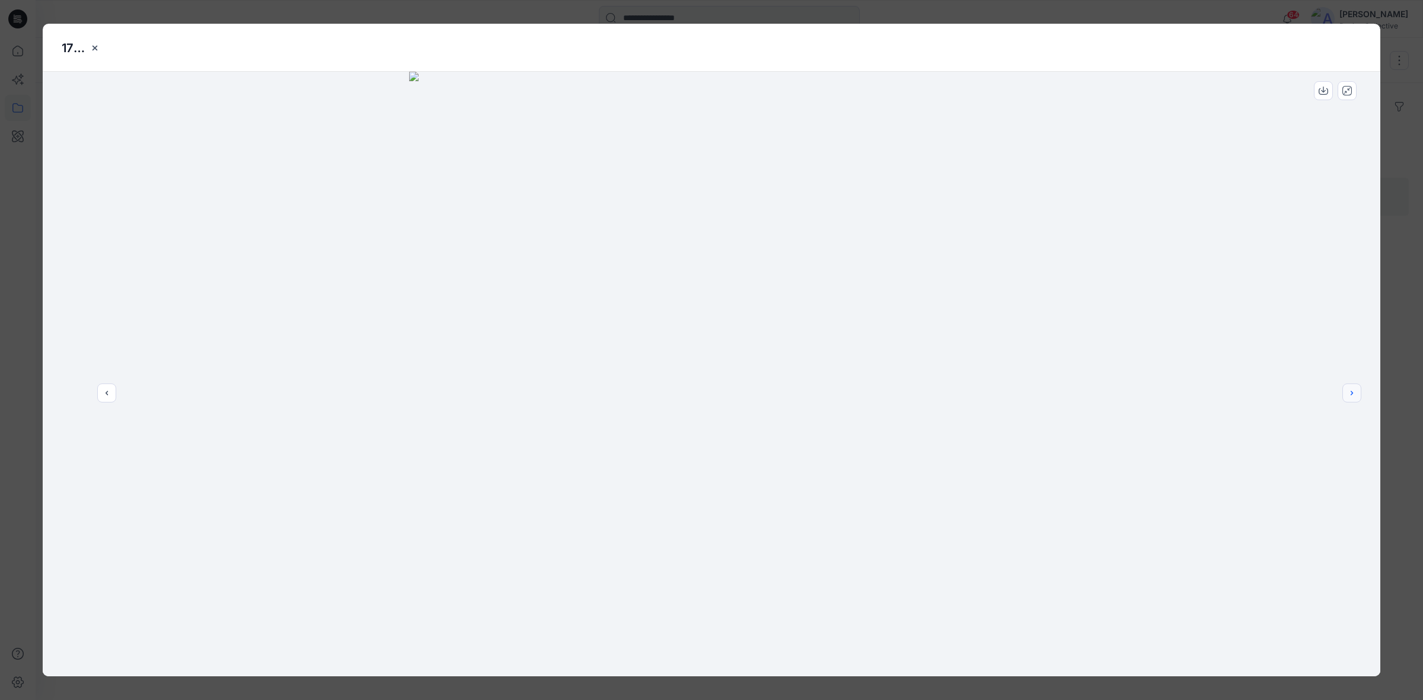
click at [1348, 393] on icon "next" at bounding box center [1351, 392] width 9 height 9
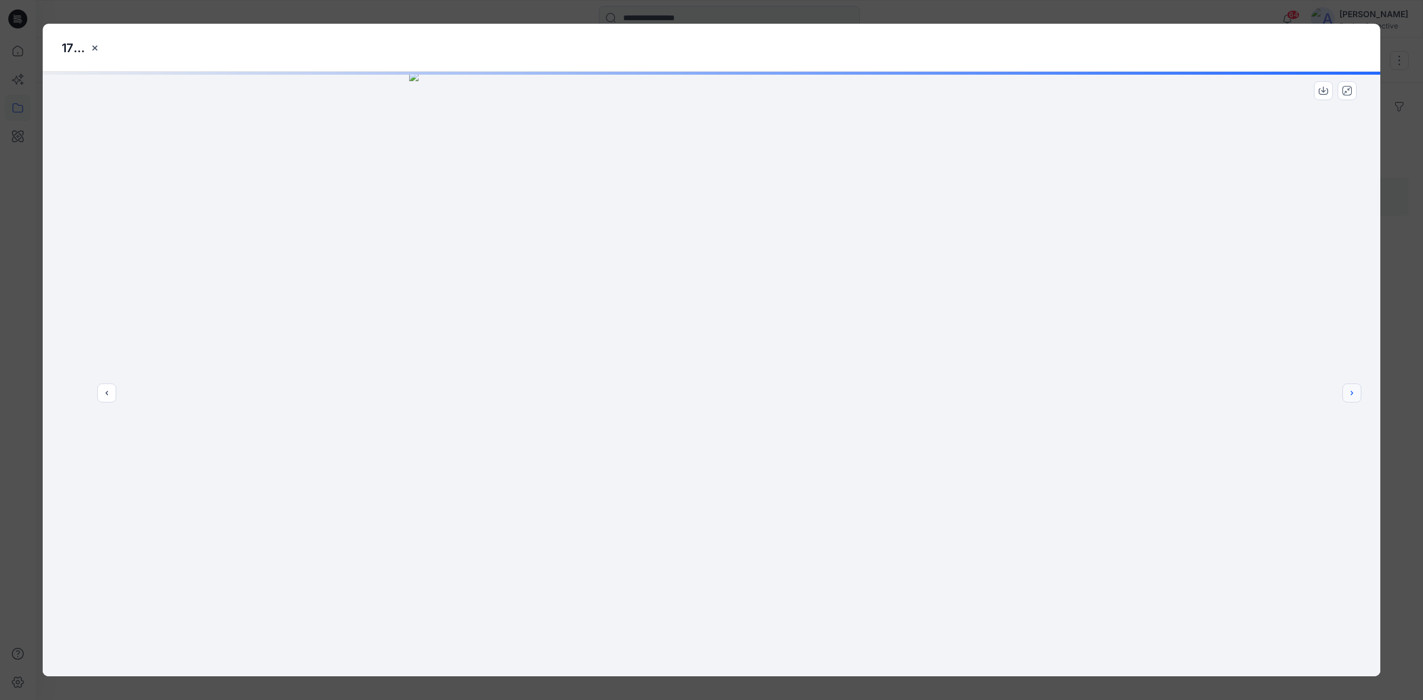
click at [1348, 393] on icon "next" at bounding box center [1351, 392] width 9 height 9
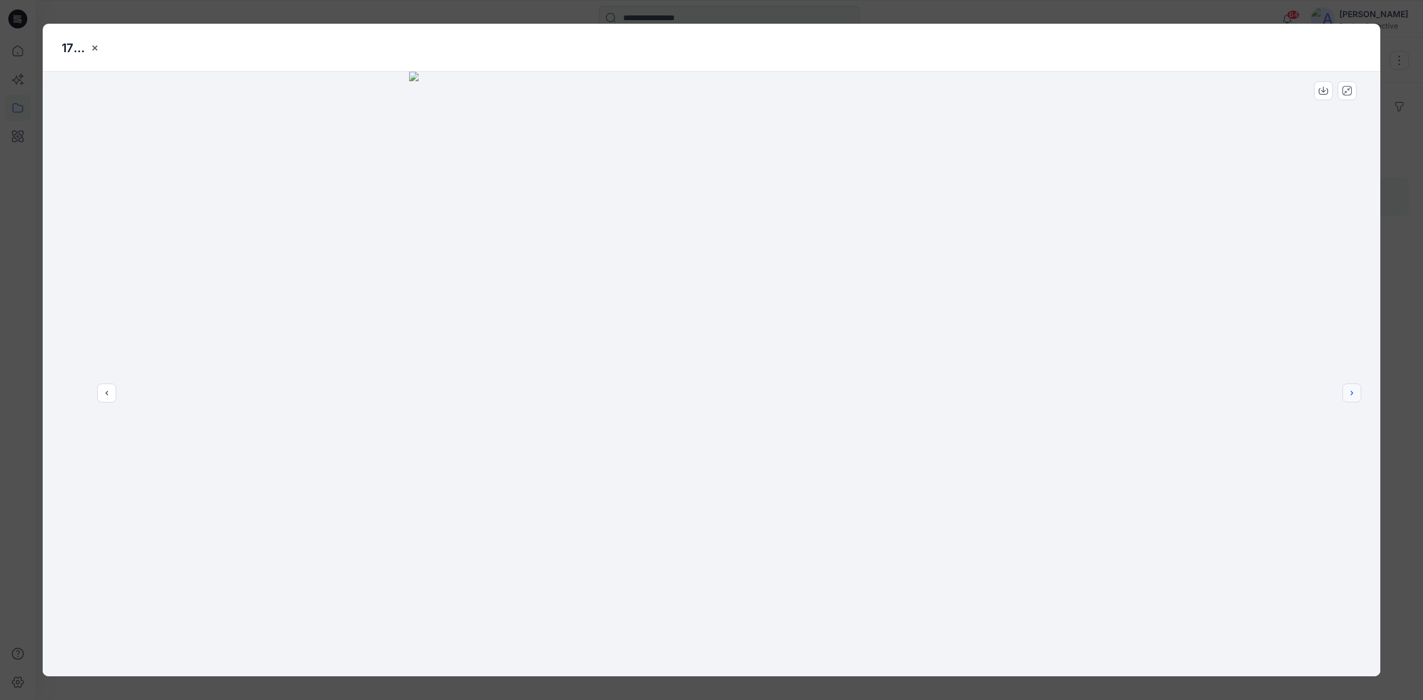
click at [1348, 393] on icon "next" at bounding box center [1351, 392] width 9 height 9
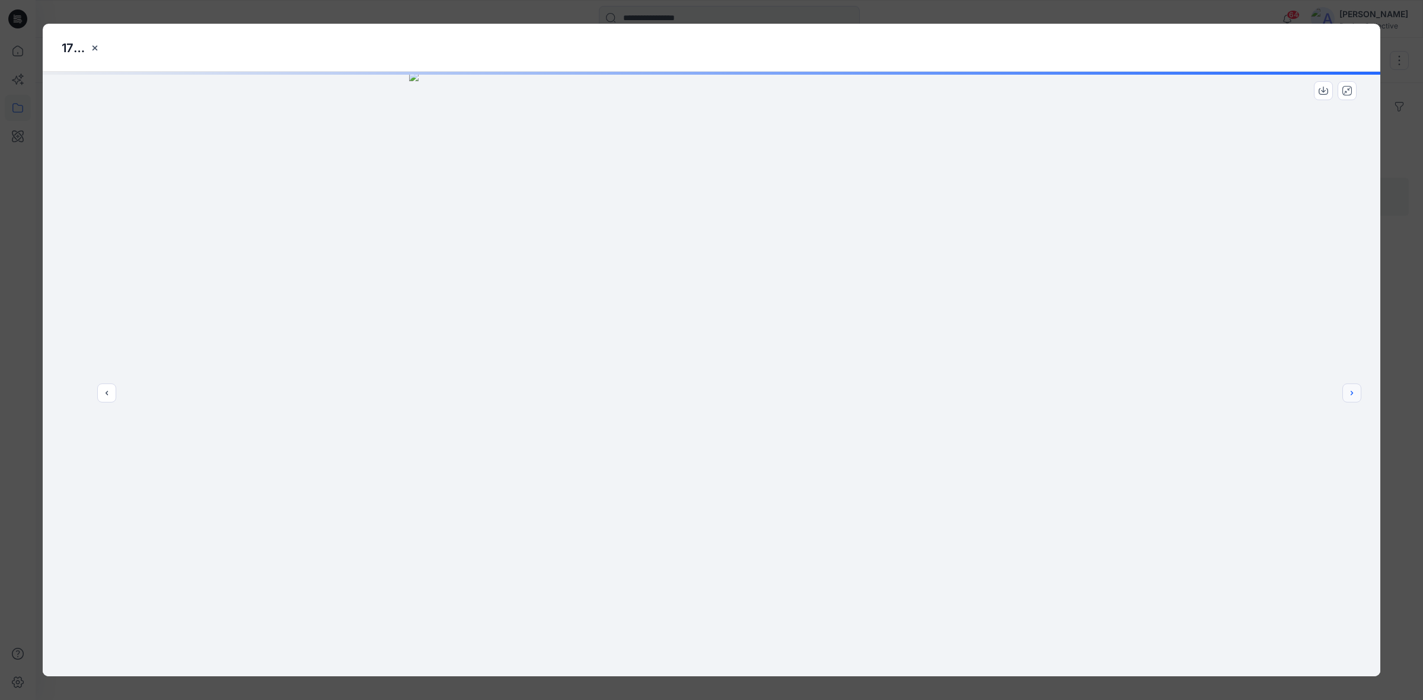
click at [1348, 393] on icon "next" at bounding box center [1351, 392] width 9 height 9
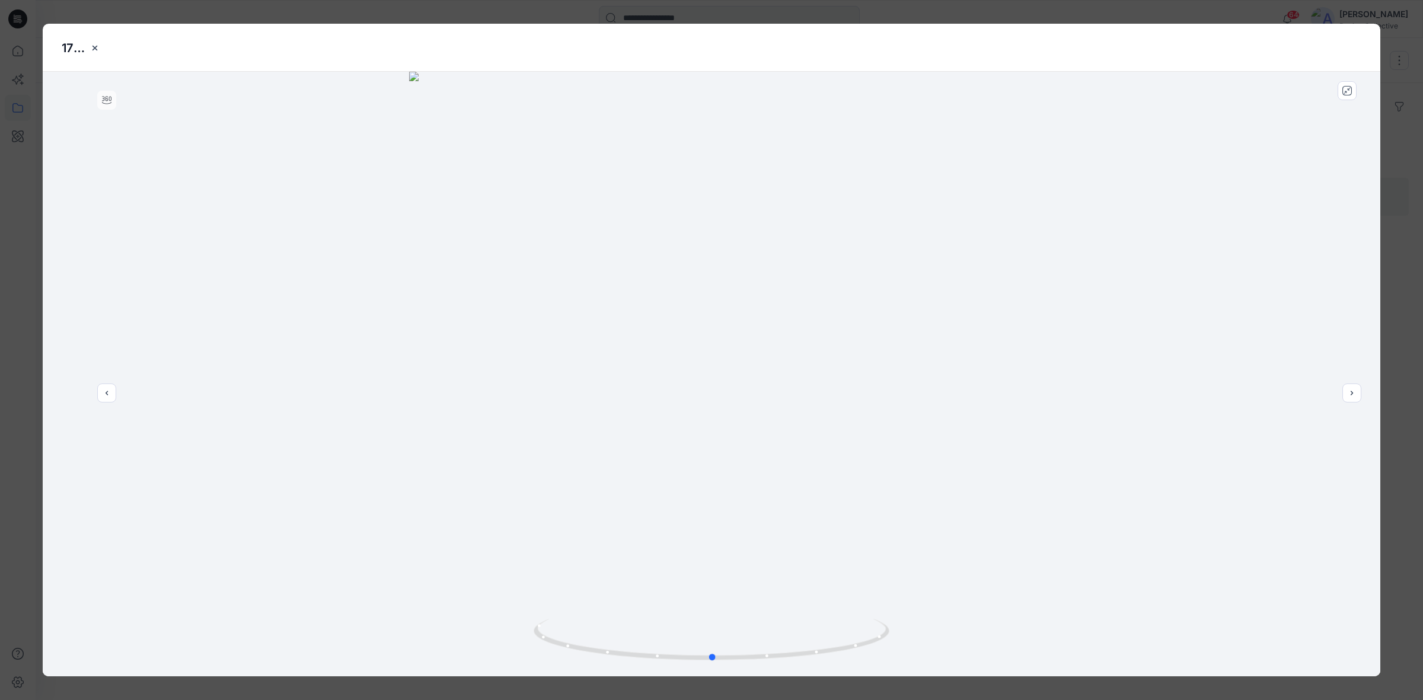
drag, startPoint x: 773, startPoint y: 661, endPoint x: 417, endPoint y: 652, distance: 355.9
click at [417, 652] on div at bounding box center [712, 374] width 1338 height 605
click at [99, 46] on icon "close-btn" at bounding box center [94, 47] width 9 height 9
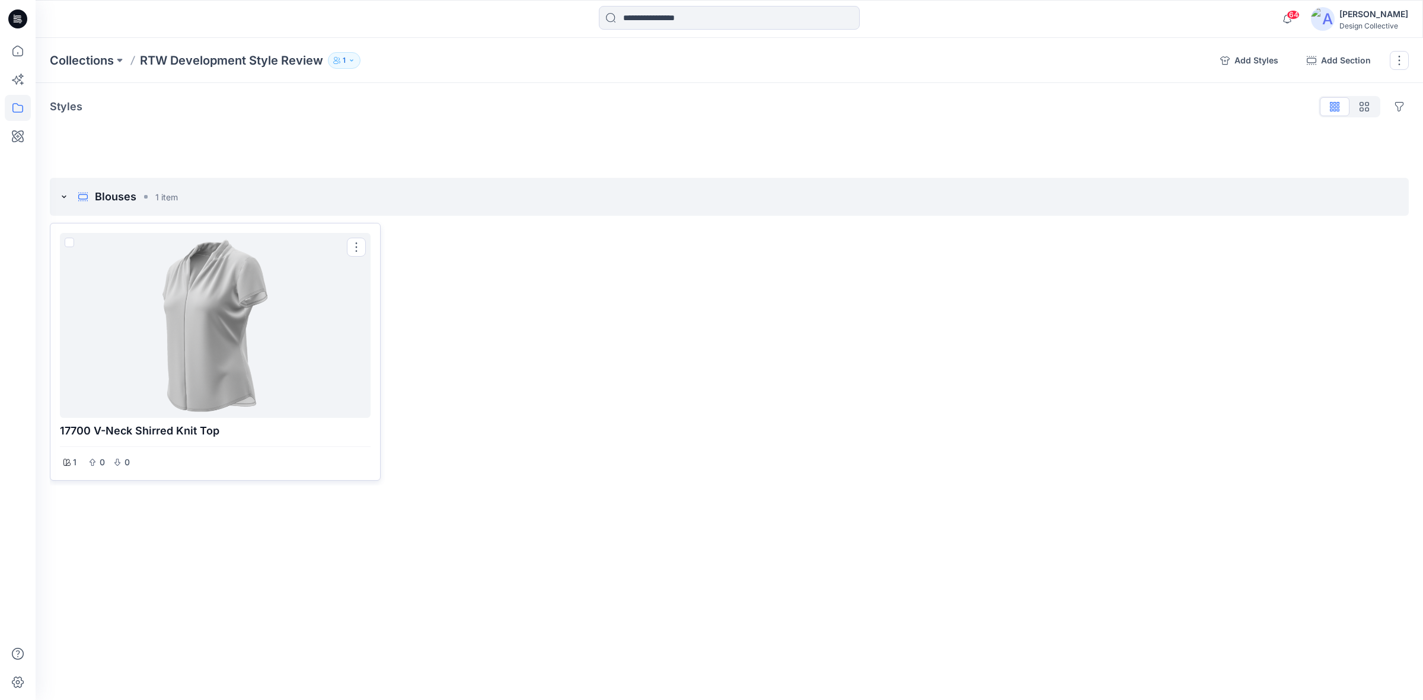
click at [276, 307] on div at bounding box center [215, 325] width 301 height 175
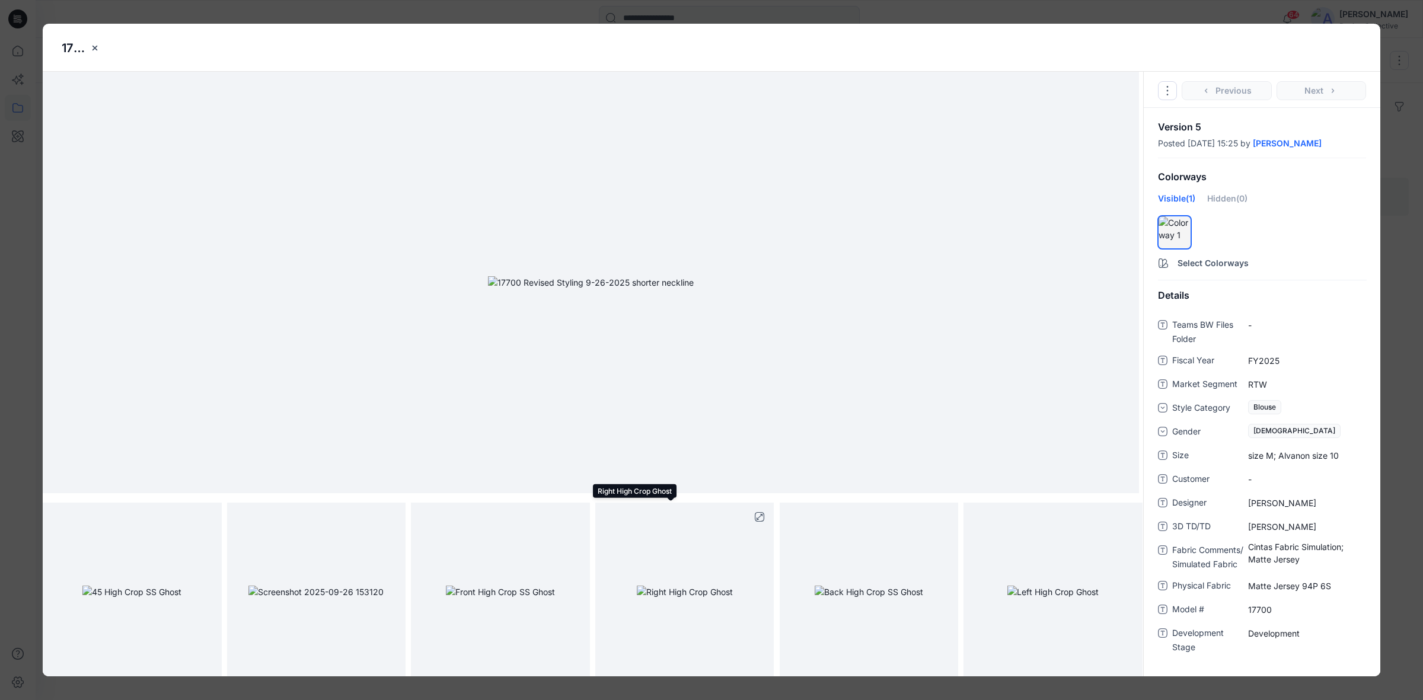
click at [679, 586] on img at bounding box center [685, 592] width 96 height 12
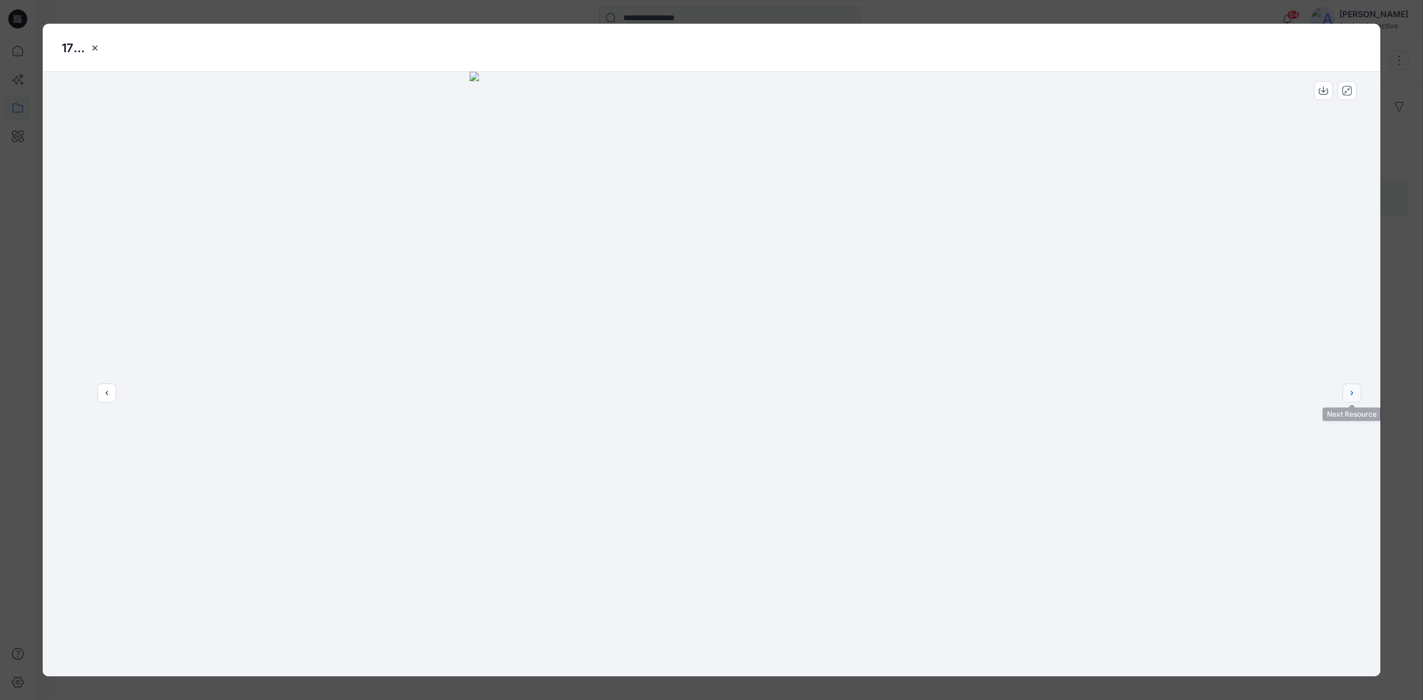
click at [1355, 388] on icon "next" at bounding box center [1351, 392] width 9 height 9
click at [1352, 388] on icon "next" at bounding box center [1351, 392] width 9 height 9
click at [92, 48] on icon "close-btn" at bounding box center [94, 47] width 9 height 9
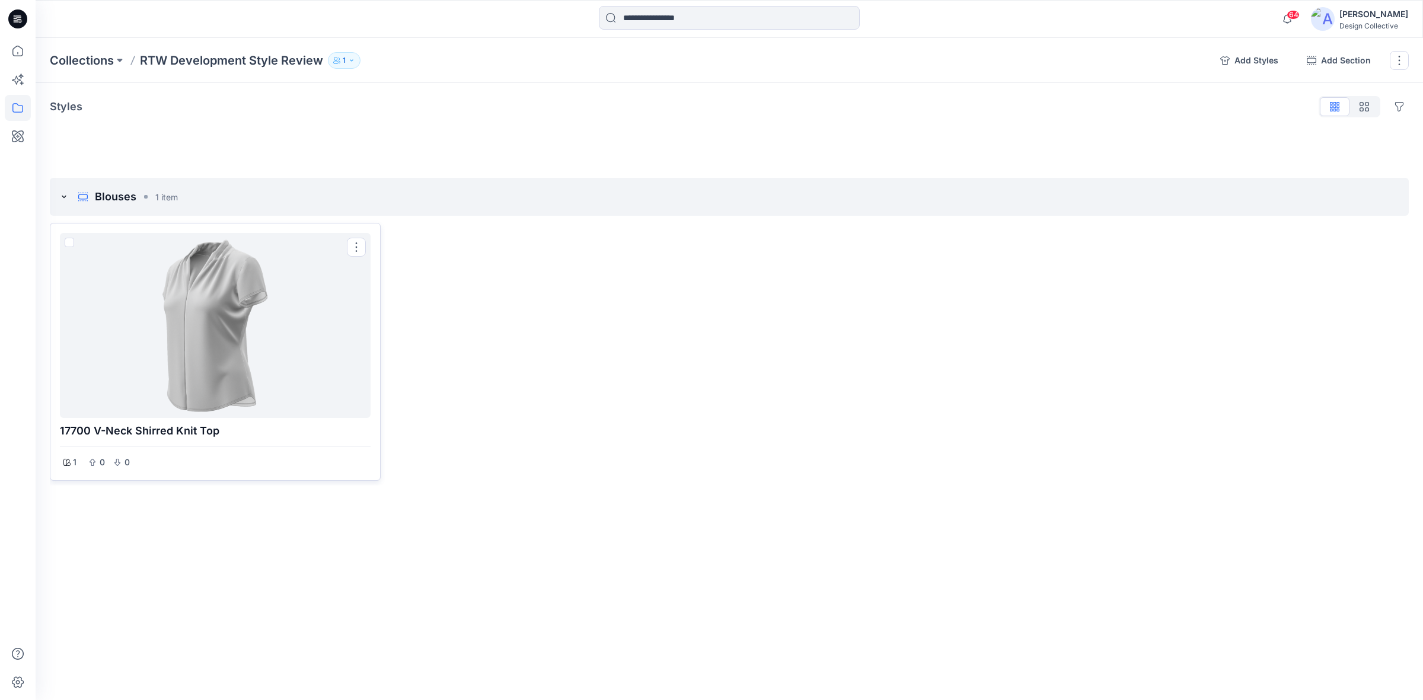
click at [277, 314] on div at bounding box center [215, 325] width 301 height 175
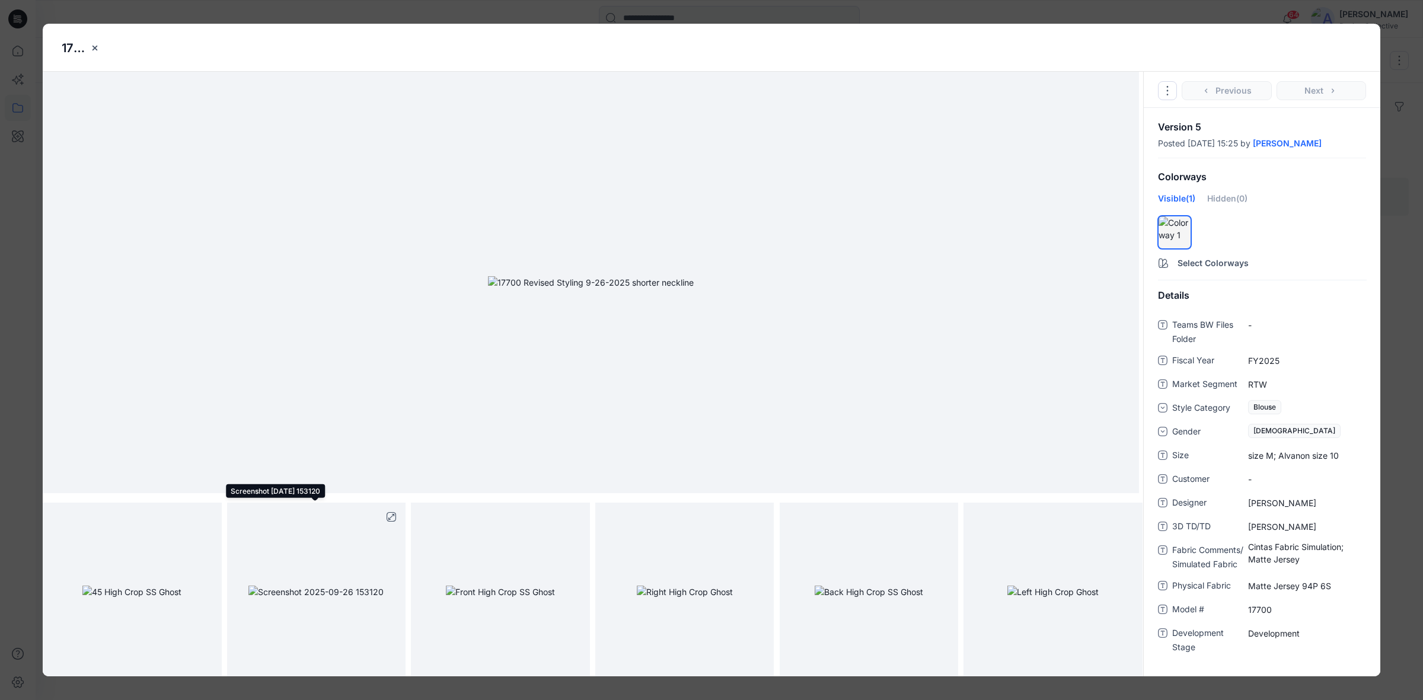
click at [354, 594] on img at bounding box center [315, 592] width 135 height 12
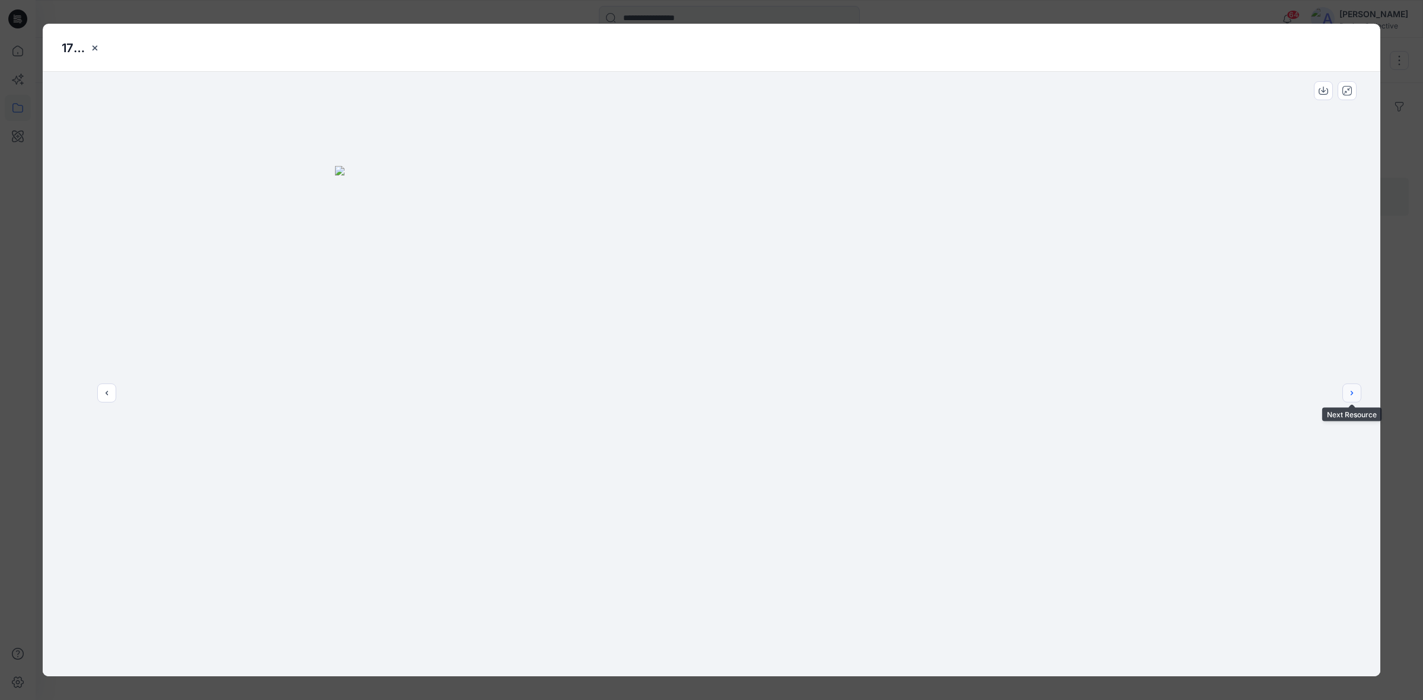
click at [1344, 395] on button "next" at bounding box center [1351, 393] width 19 height 19
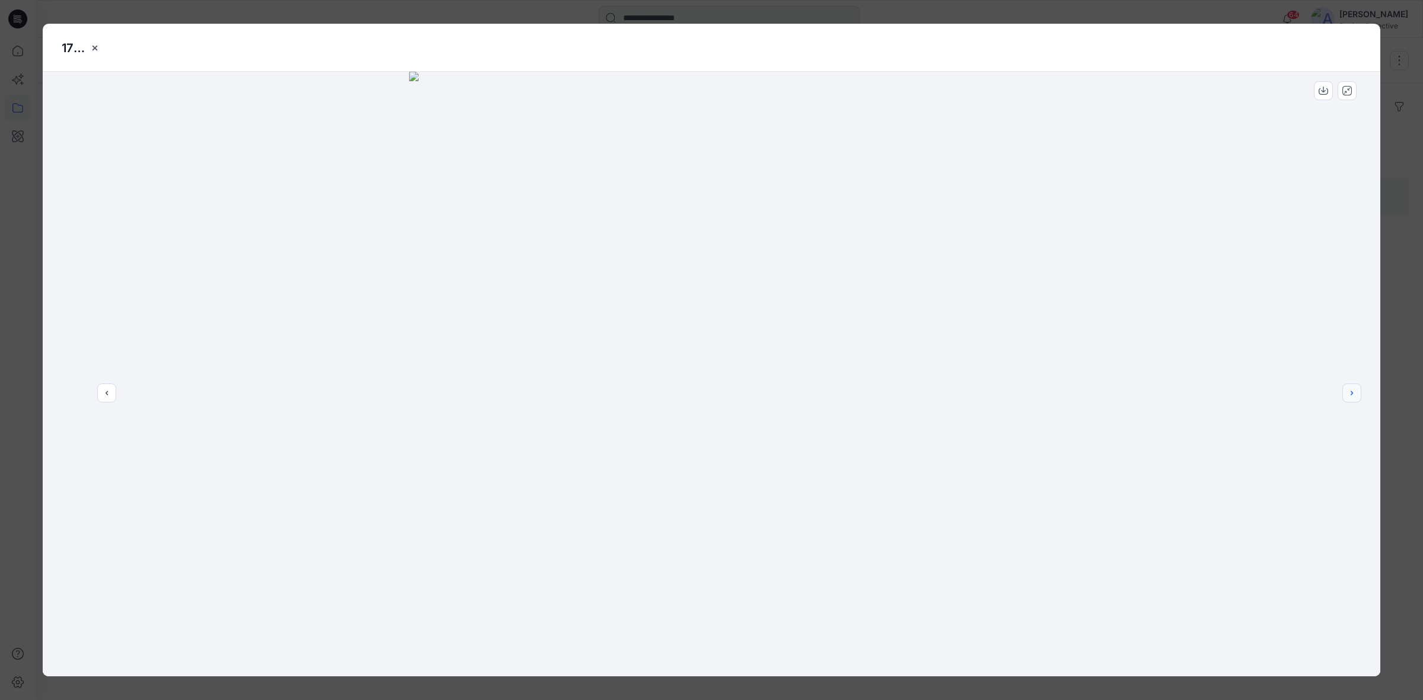
click at [1344, 395] on button "next" at bounding box center [1351, 393] width 19 height 19
click at [90, 48] on icon "close-btn" at bounding box center [94, 47] width 9 height 9
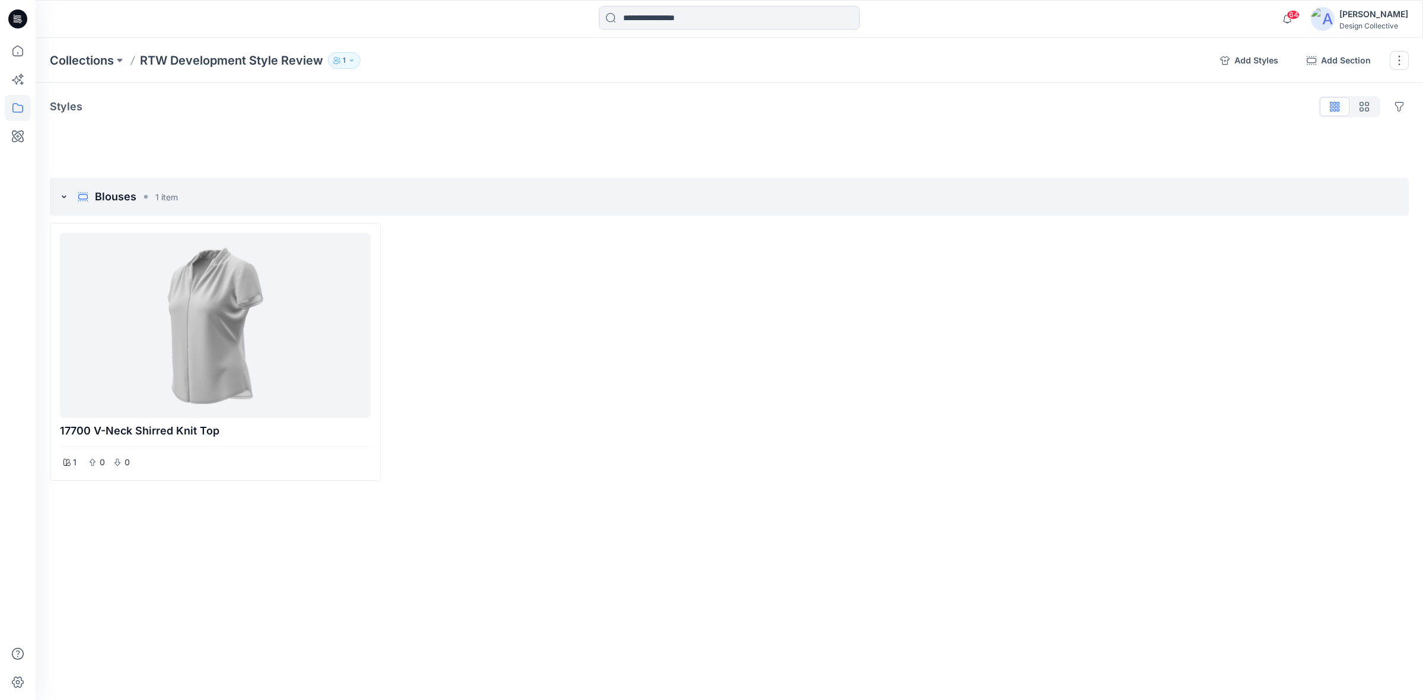
click at [355, 58] on icon "button" at bounding box center [351, 60] width 7 height 7
click at [483, 95] on icon "button" at bounding box center [487, 95] width 9 height 9
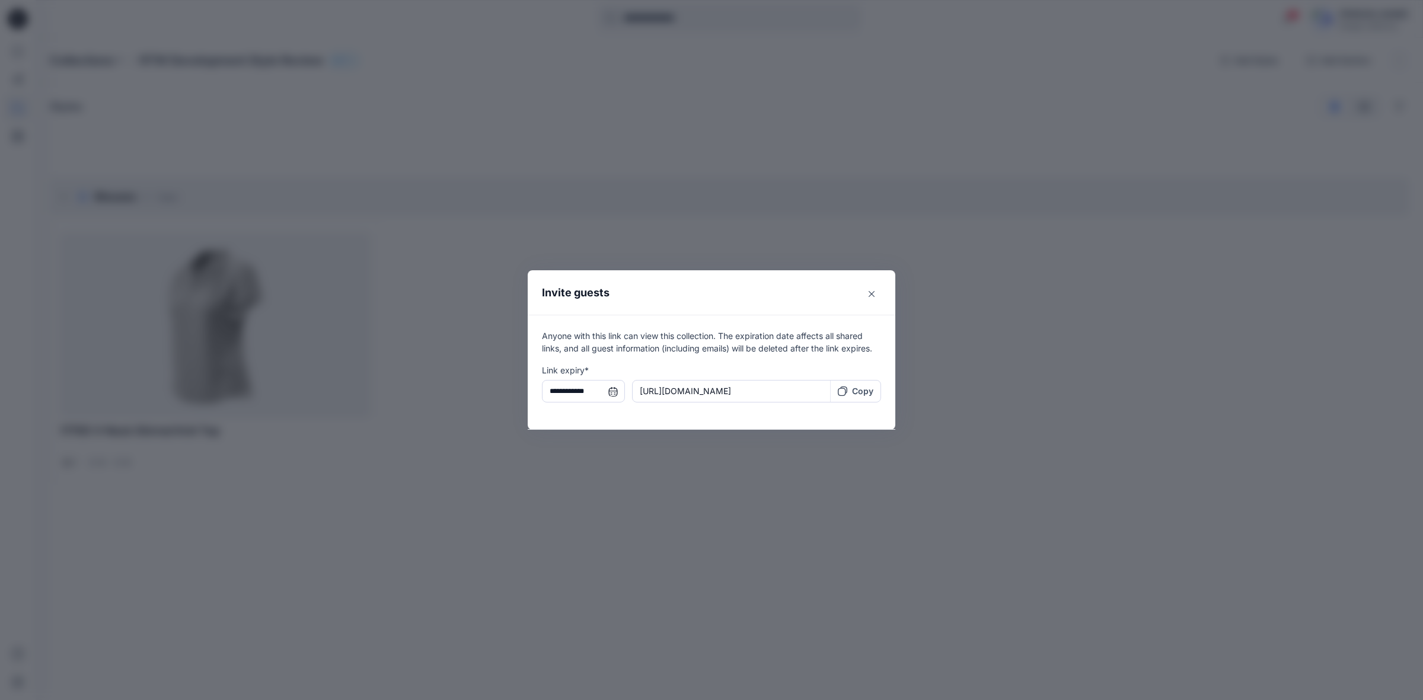
click at [612, 394] on input "**********" at bounding box center [583, 391] width 83 height 23
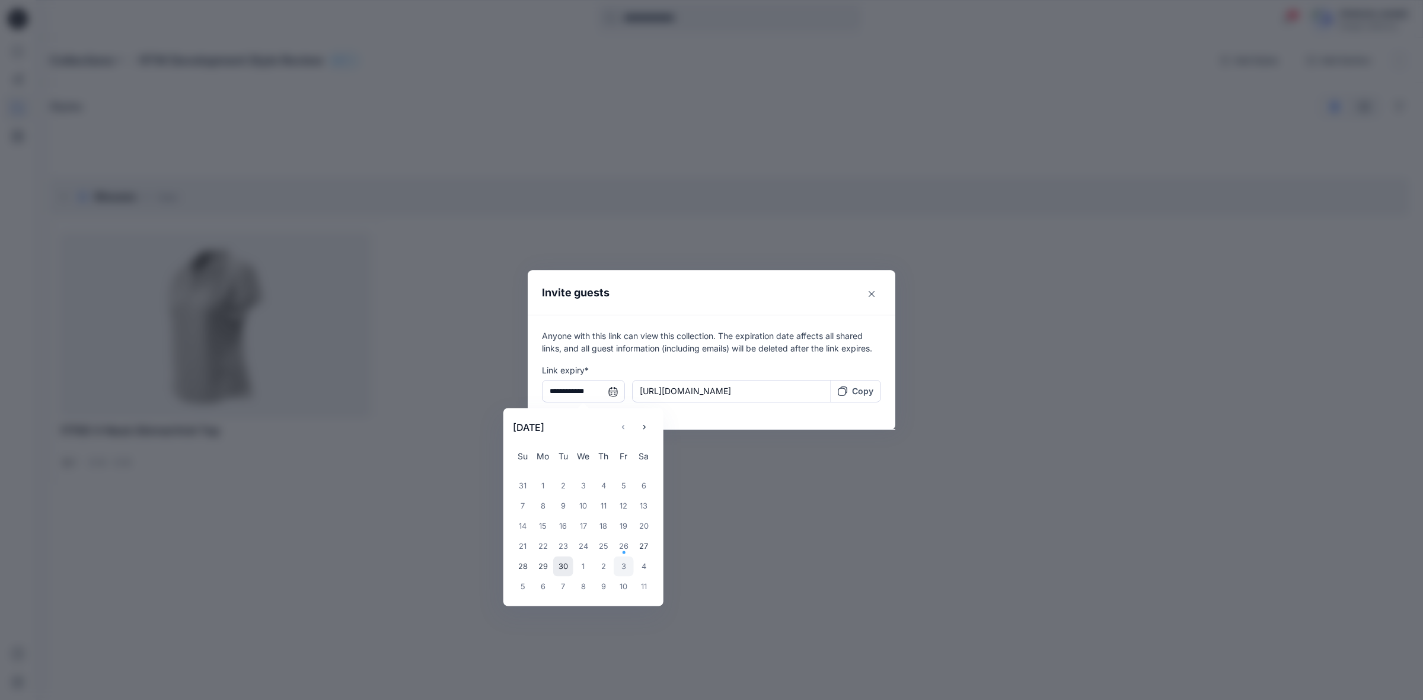
click at [624, 564] on div "3" at bounding box center [624, 567] width 20 height 20
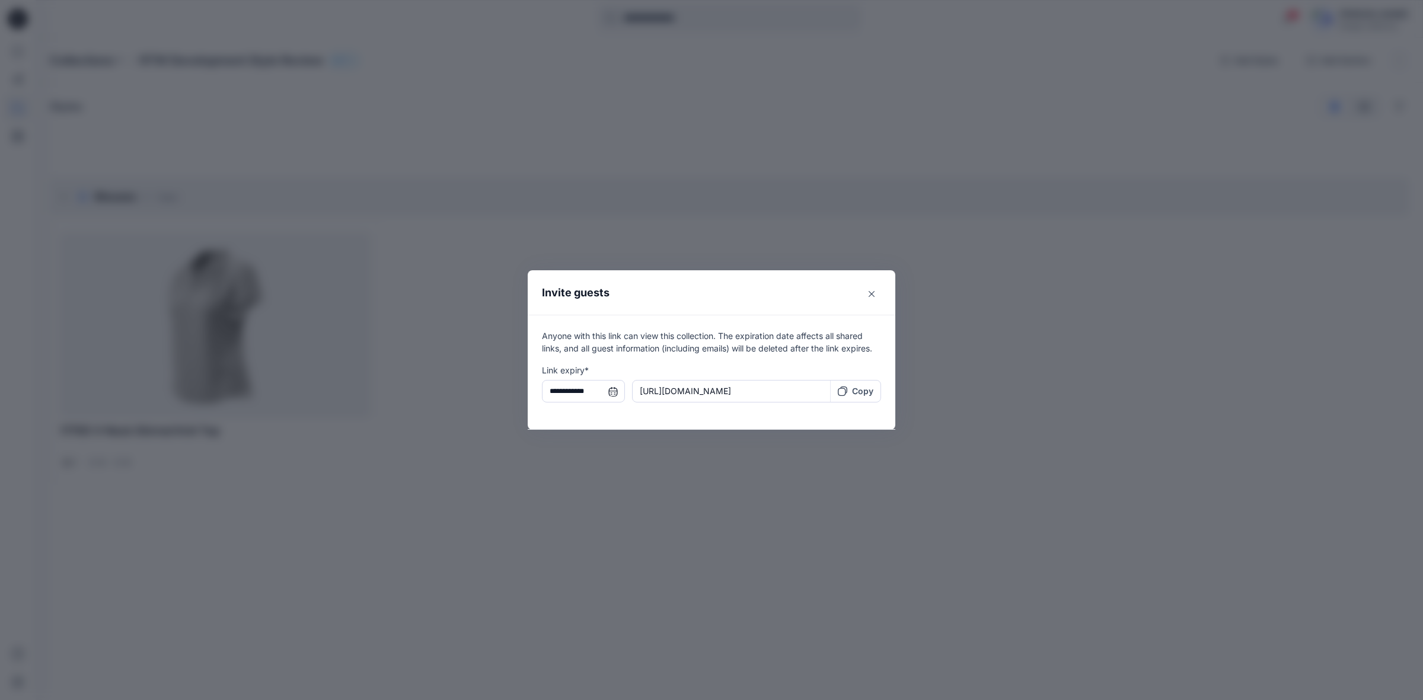
click at [614, 398] on input "**********" at bounding box center [583, 391] width 83 height 23
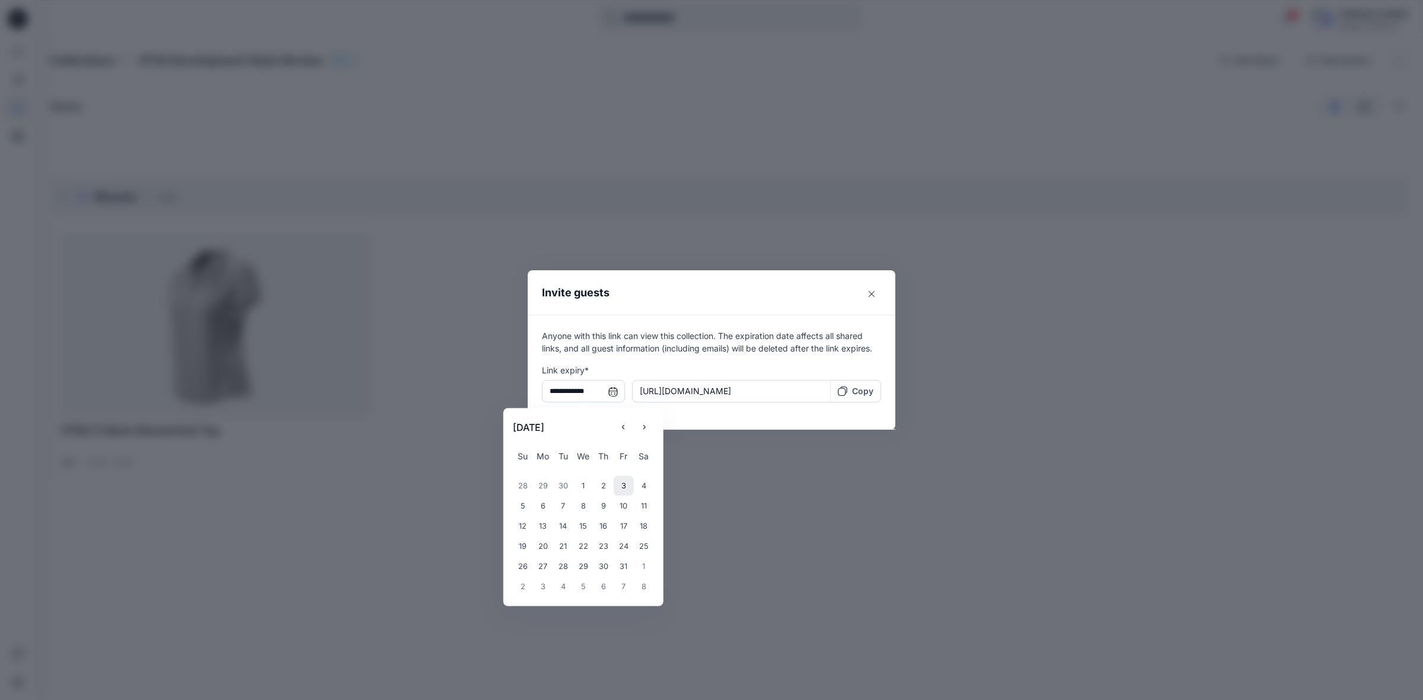
click at [624, 499] on div "10" at bounding box center [624, 506] width 20 height 20
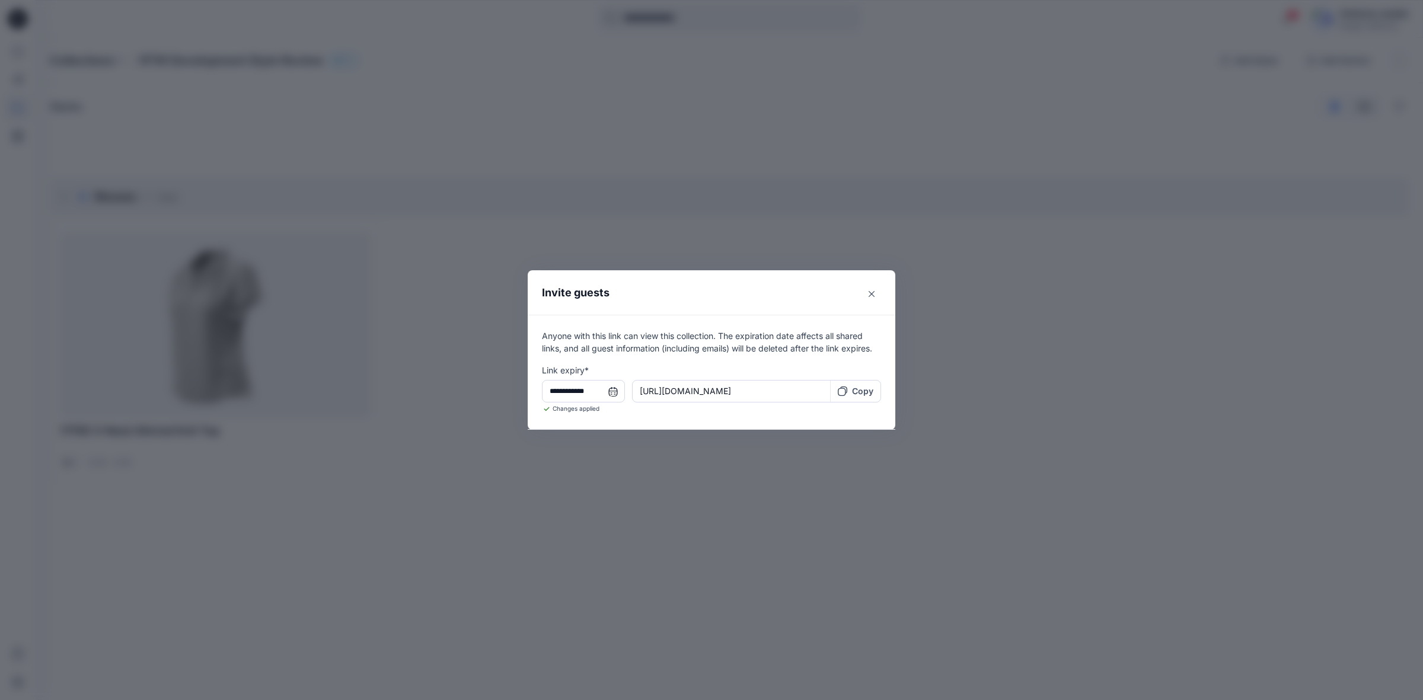
type input "**********"
click at [848, 400] on div "Copy" at bounding box center [856, 391] width 50 height 22
click at [879, 285] on button "Close" at bounding box center [871, 294] width 19 height 19
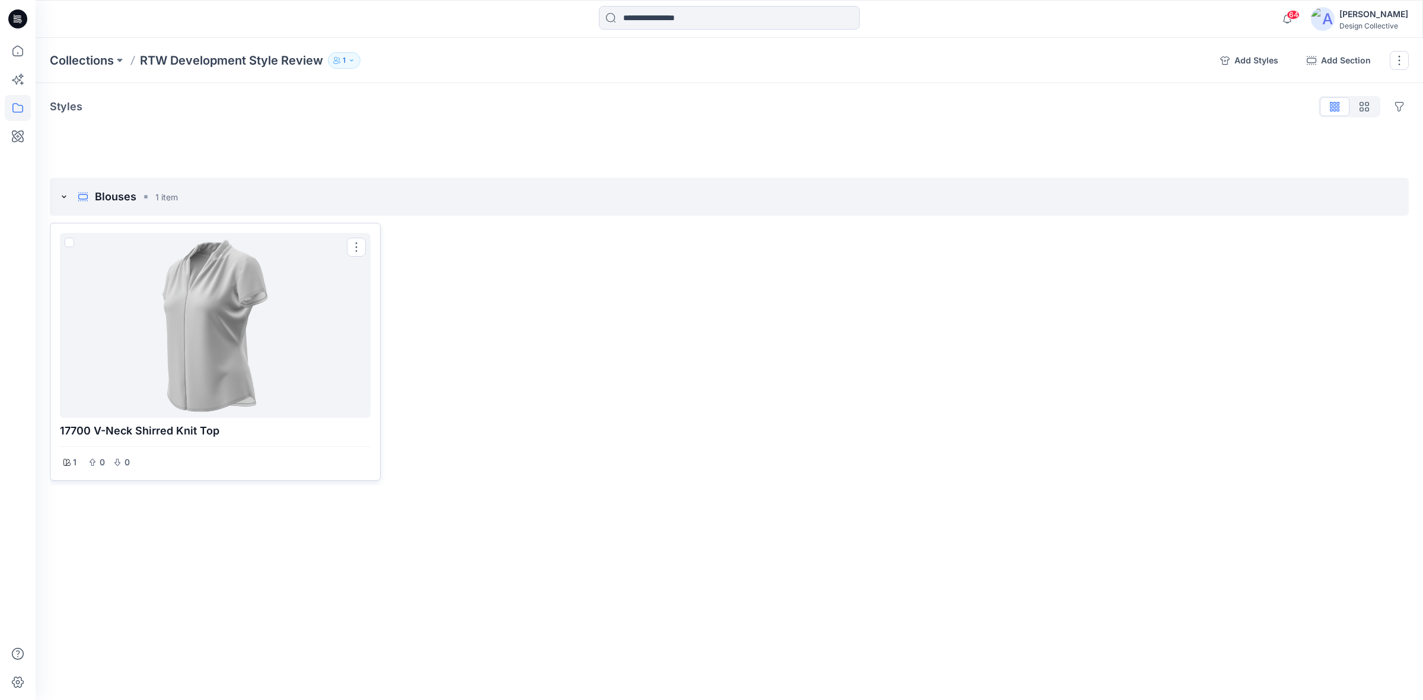
click at [285, 342] on div at bounding box center [215, 325] width 301 height 175
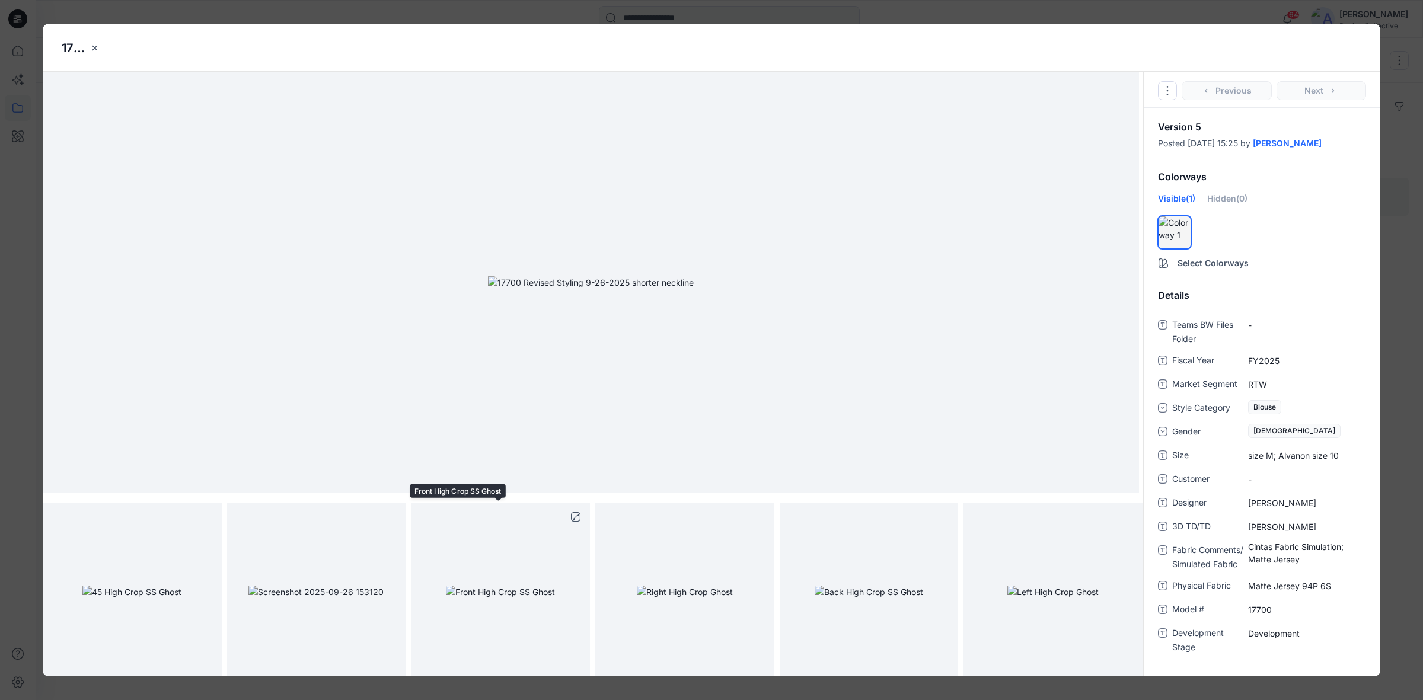
click at [531, 586] on img at bounding box center [500, 592] width 109 height 12
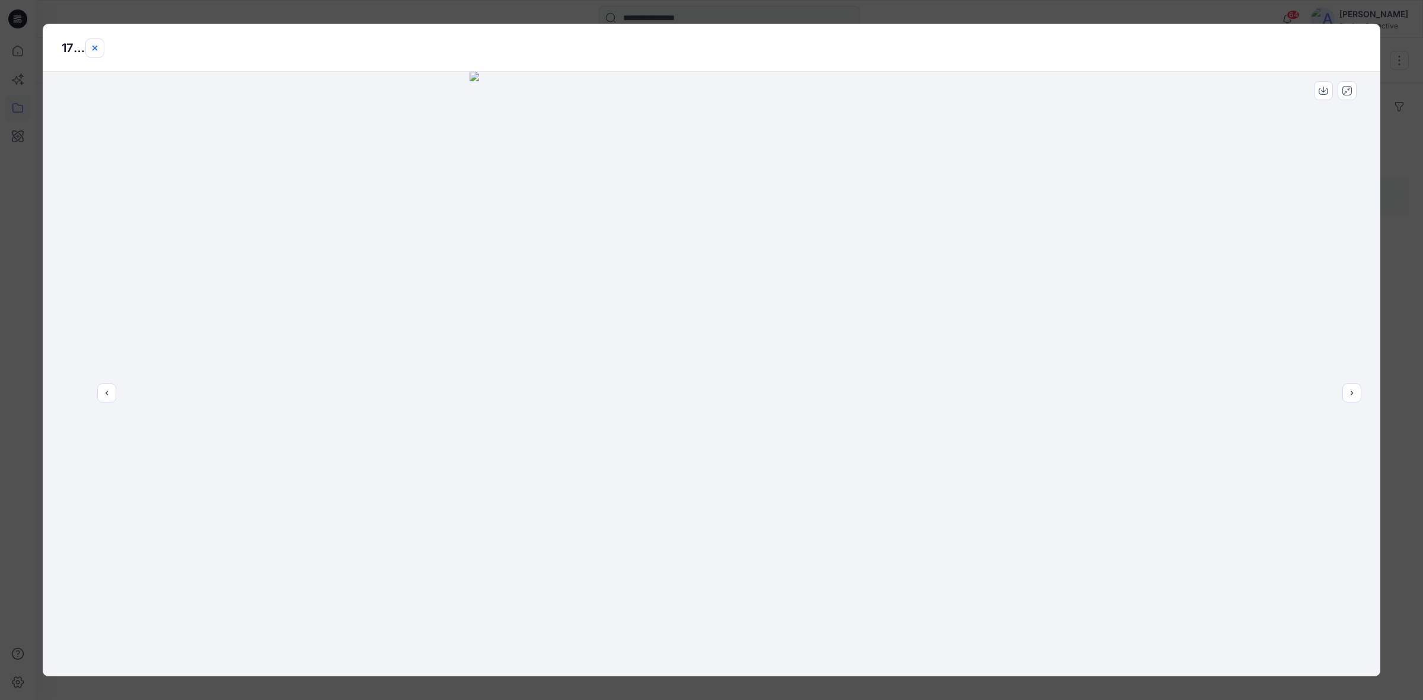
click at [98, 48] on icon "close-btn" at bounding box center [94, 47] width 9 height 9
